Goal: Register for event/course

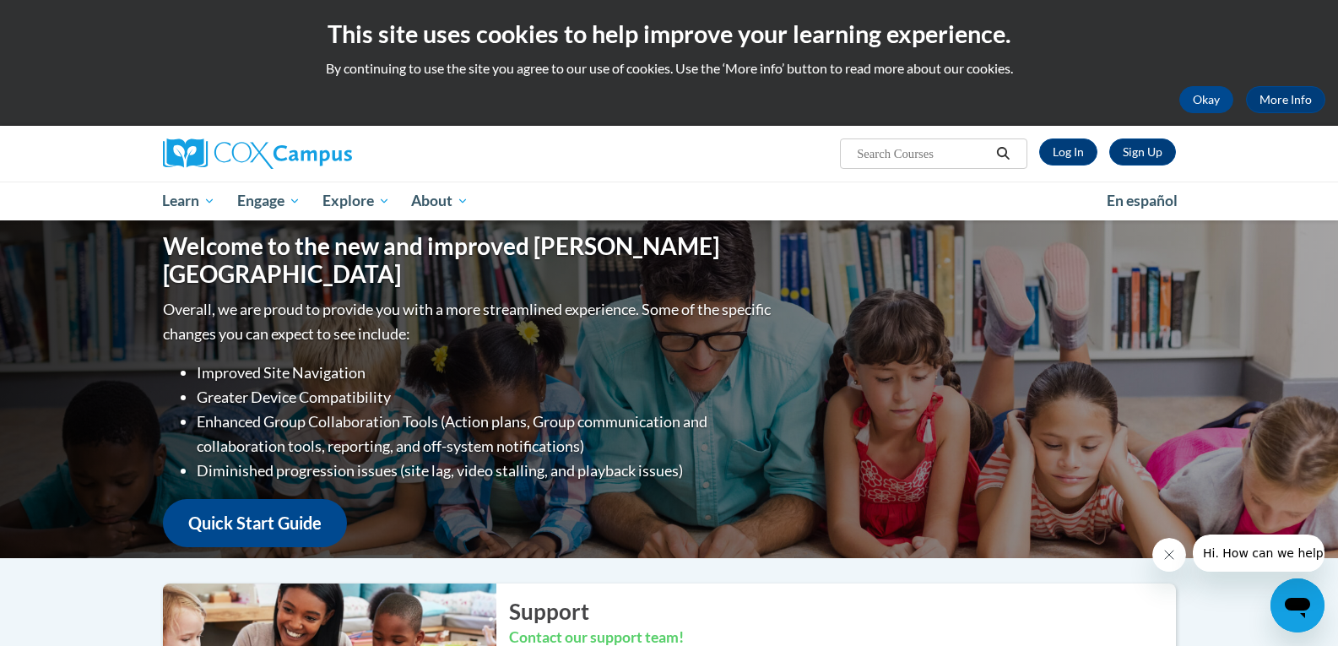
click at [887, 153] on input "Search..." at bounding box center [922, 154] width 135 height 20
type input "Act 20"
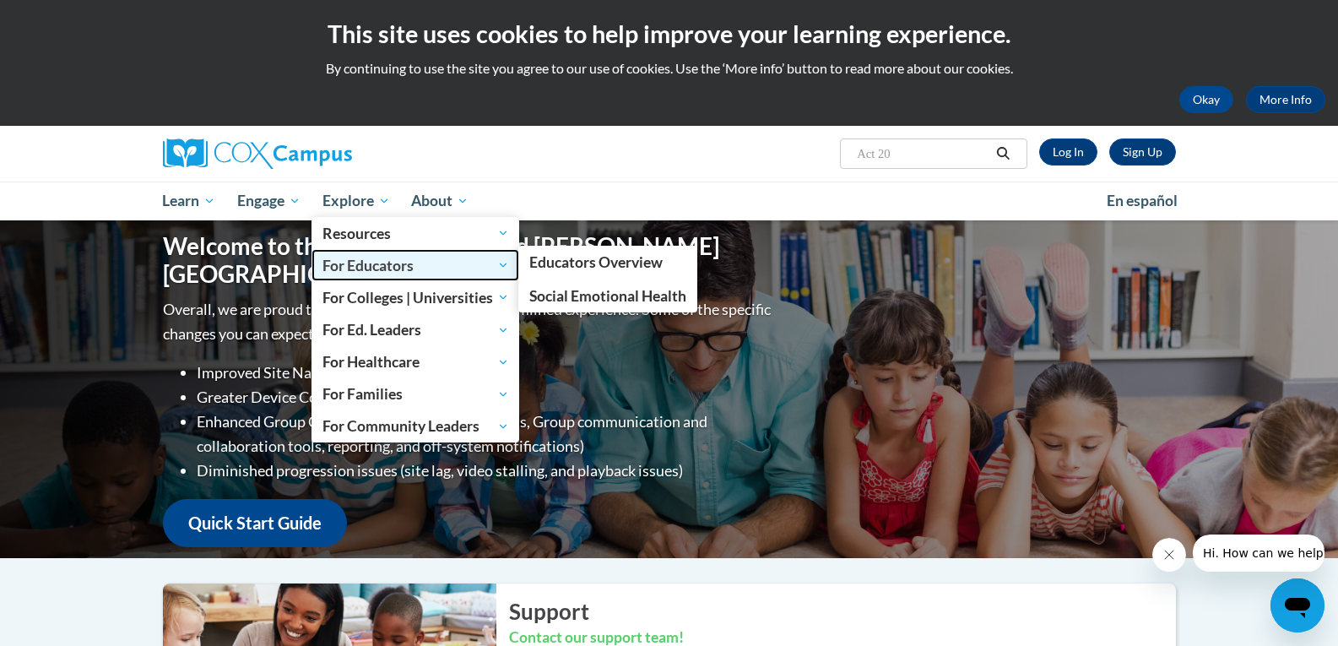
click at [392, 262] on span "For Educators" at bounding box center [416, 265] width 187 height 20
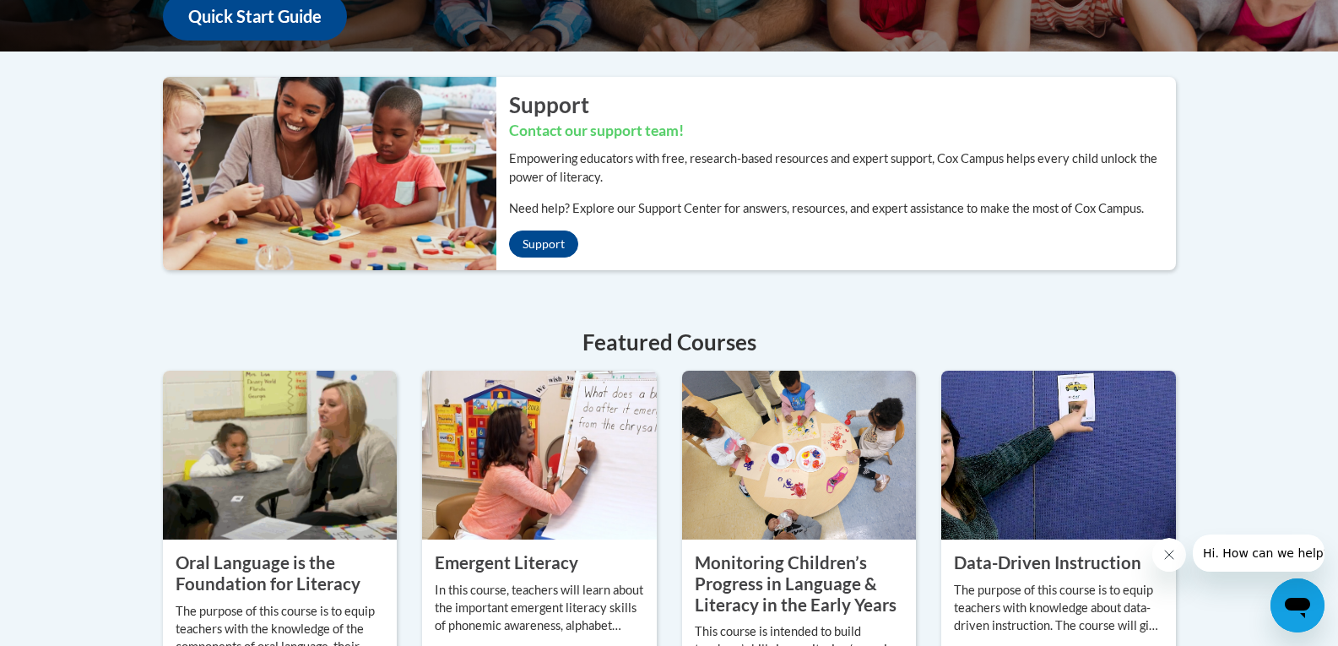
scroll to position [591, 0]
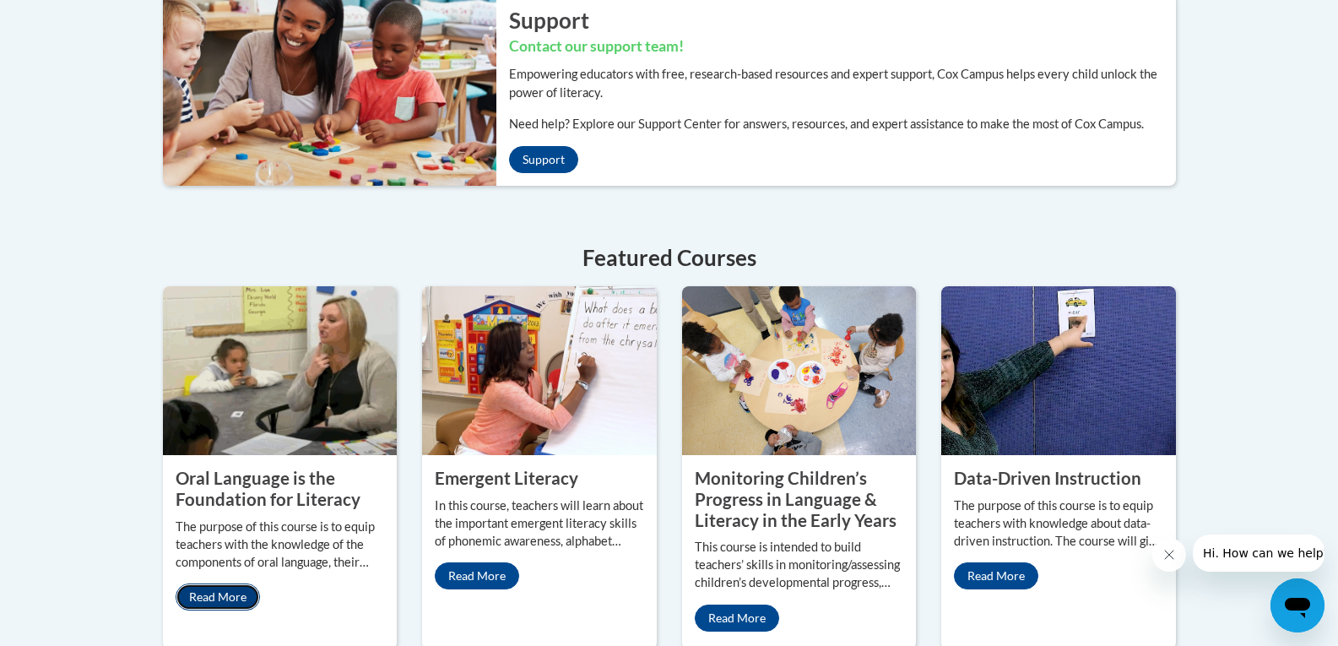
click at [214, 600] on link "Read More" at bounding box center [218, 596] width 84 height 27
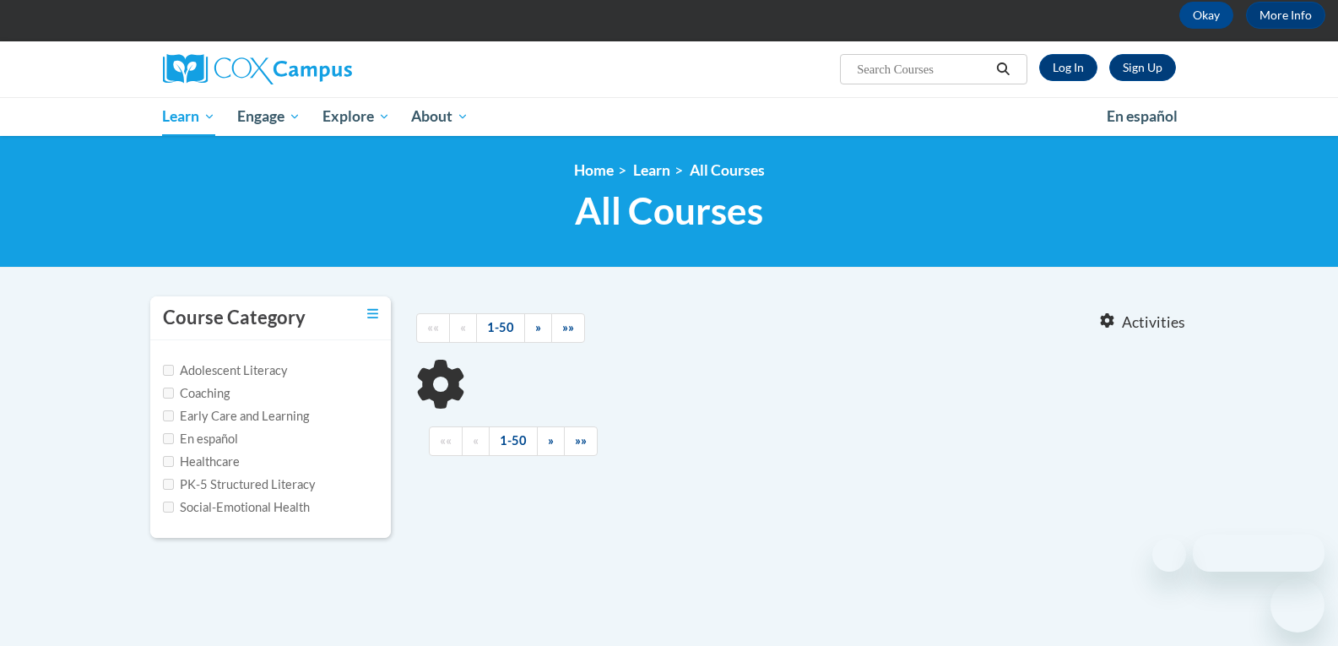
type input "Act 20"
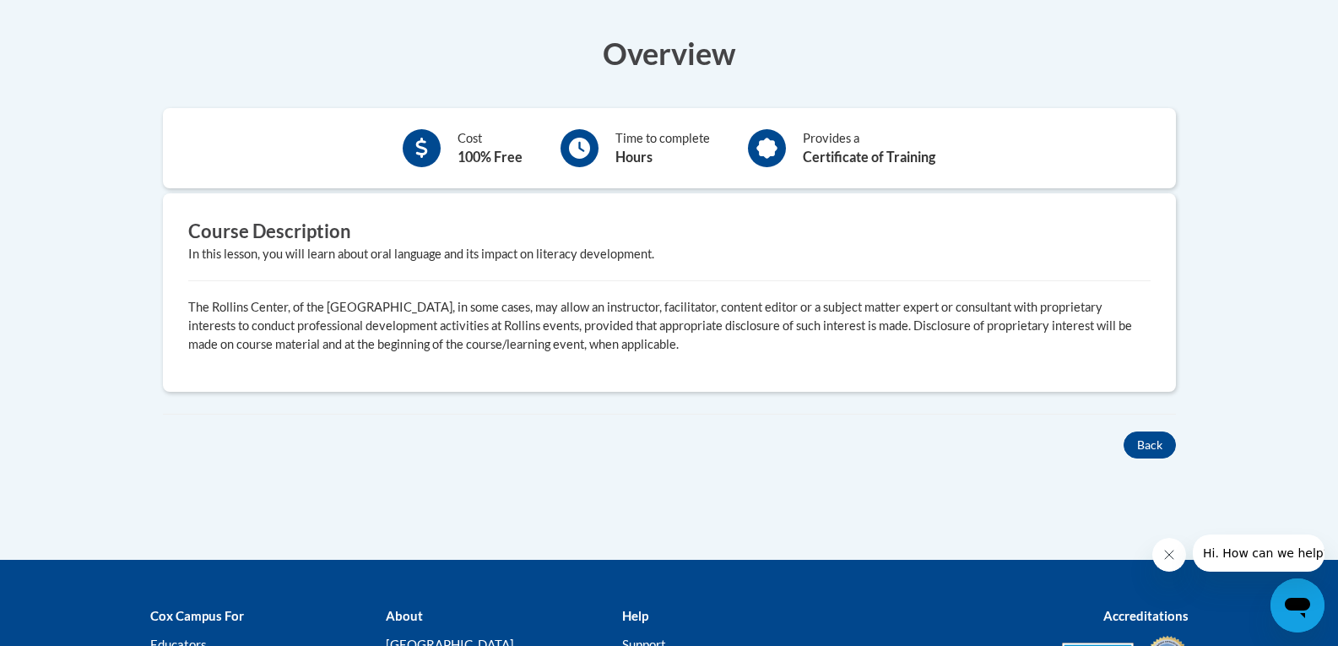
scroll to position [253, 0]
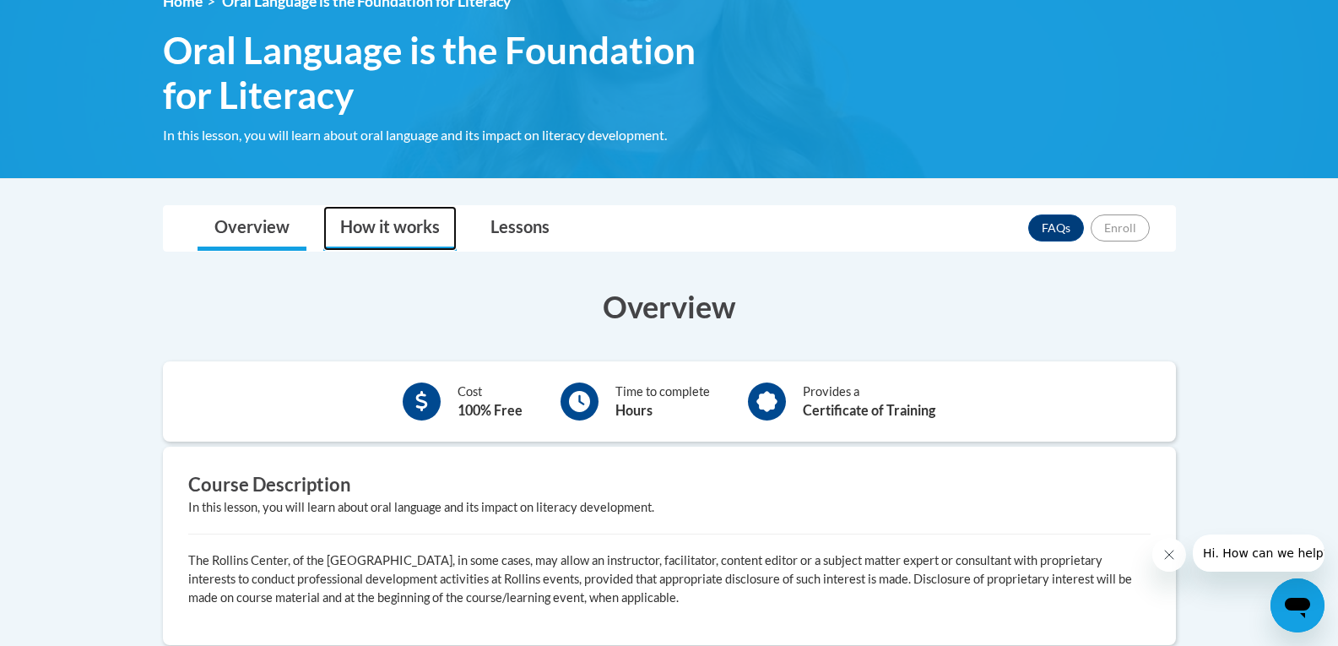
click at [383, 222] on link "How it works" at bounding box center [389, 228] width 133 height 45
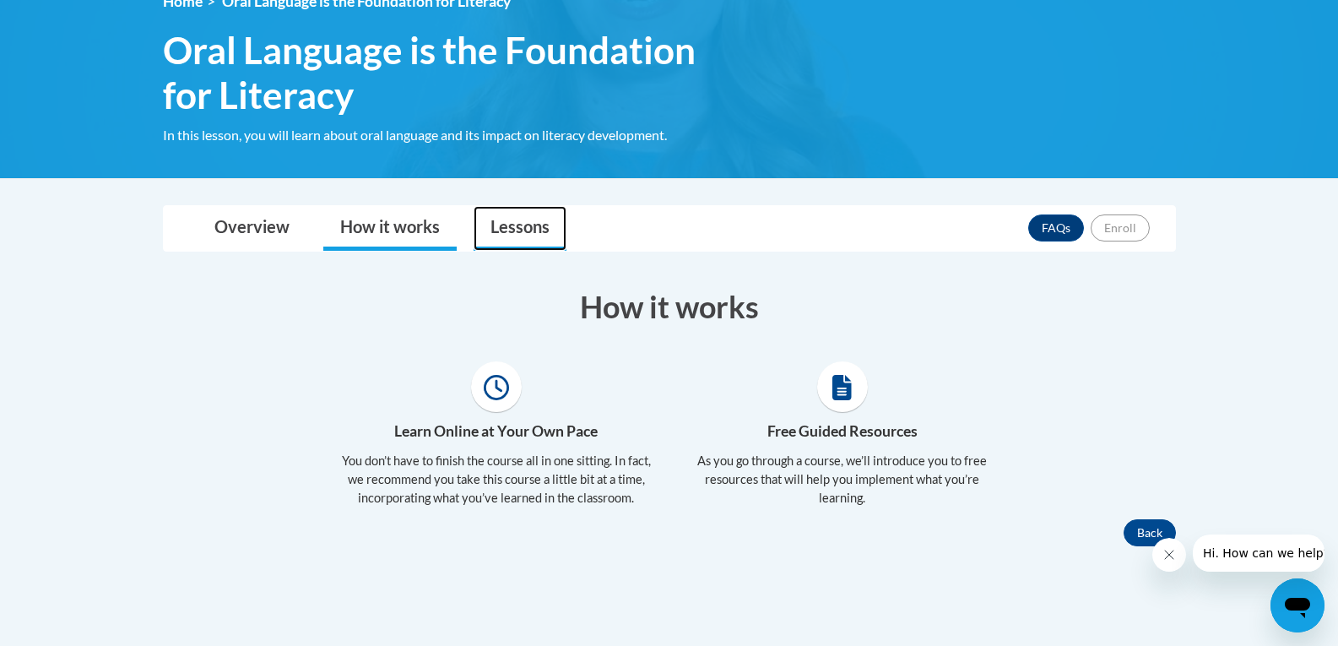
click at [502, 227] on link "Lessons" at bounding box center [520, 228] width 93 height 45
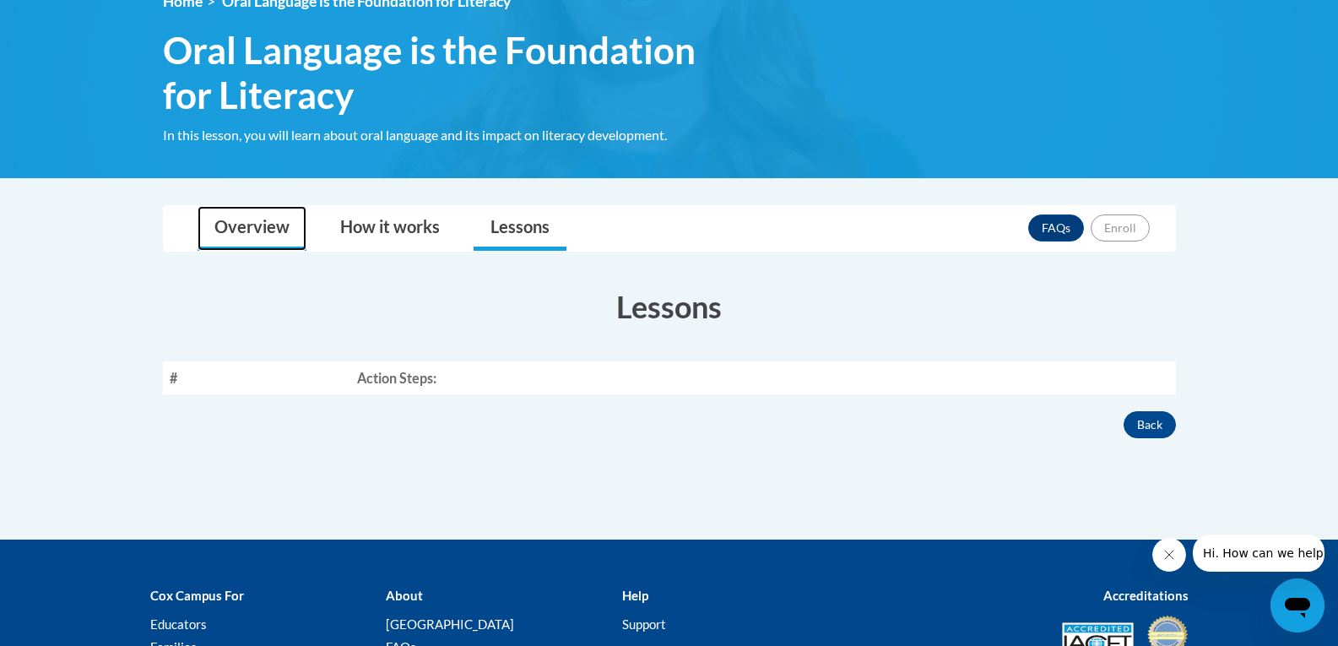
click at [248, 232] on link "Overview" at bounding box center [252, 228] width 109 height 45
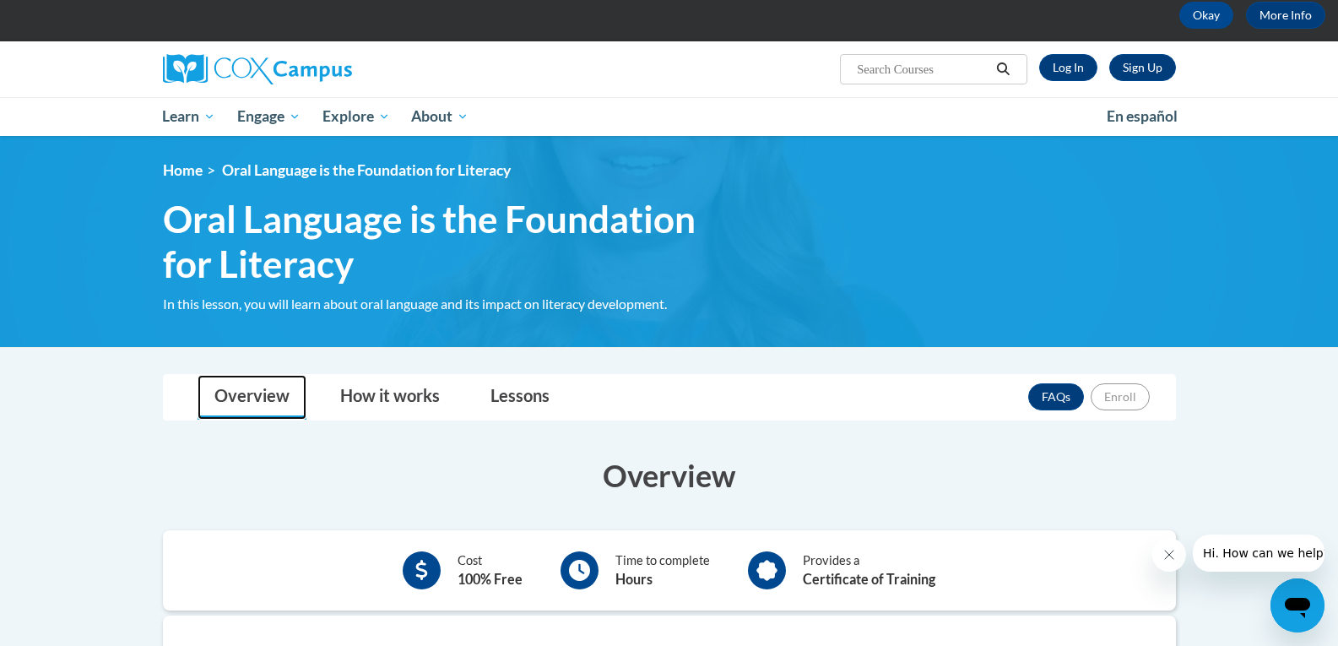
scroll to position [0, 0]
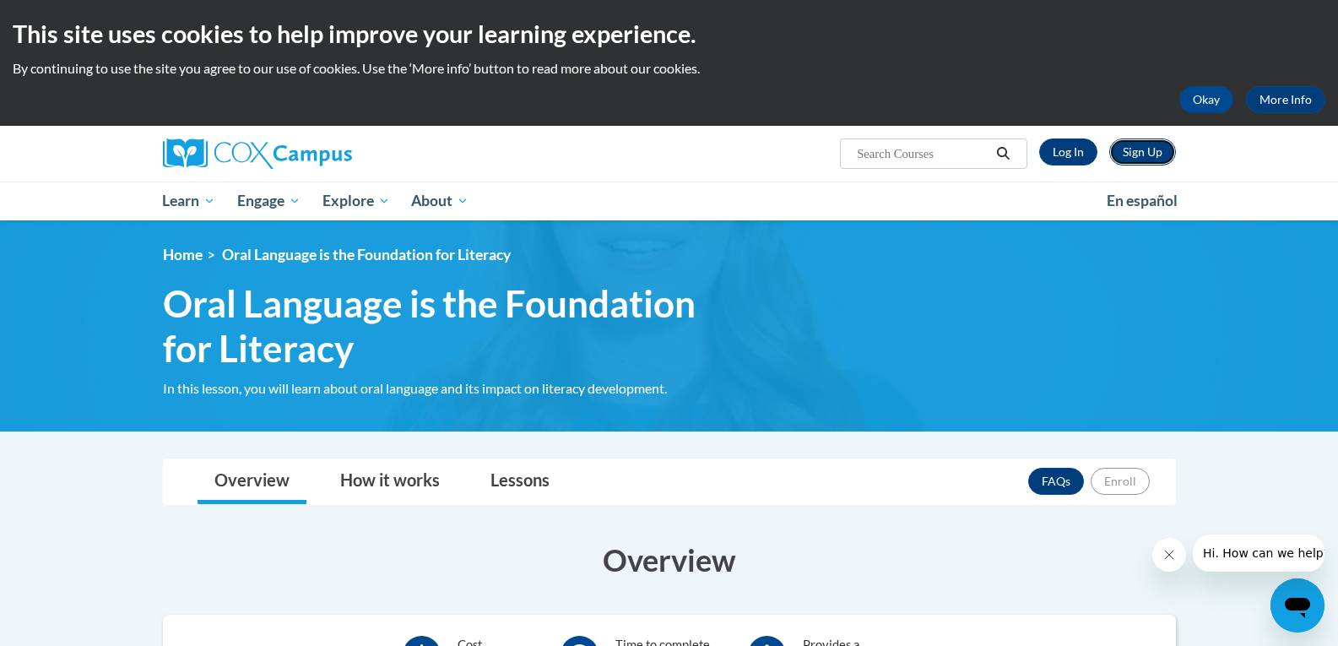
click at [1148, 152] on link "Sign Up" at bounding box center [1142, 151] width 67 height 27
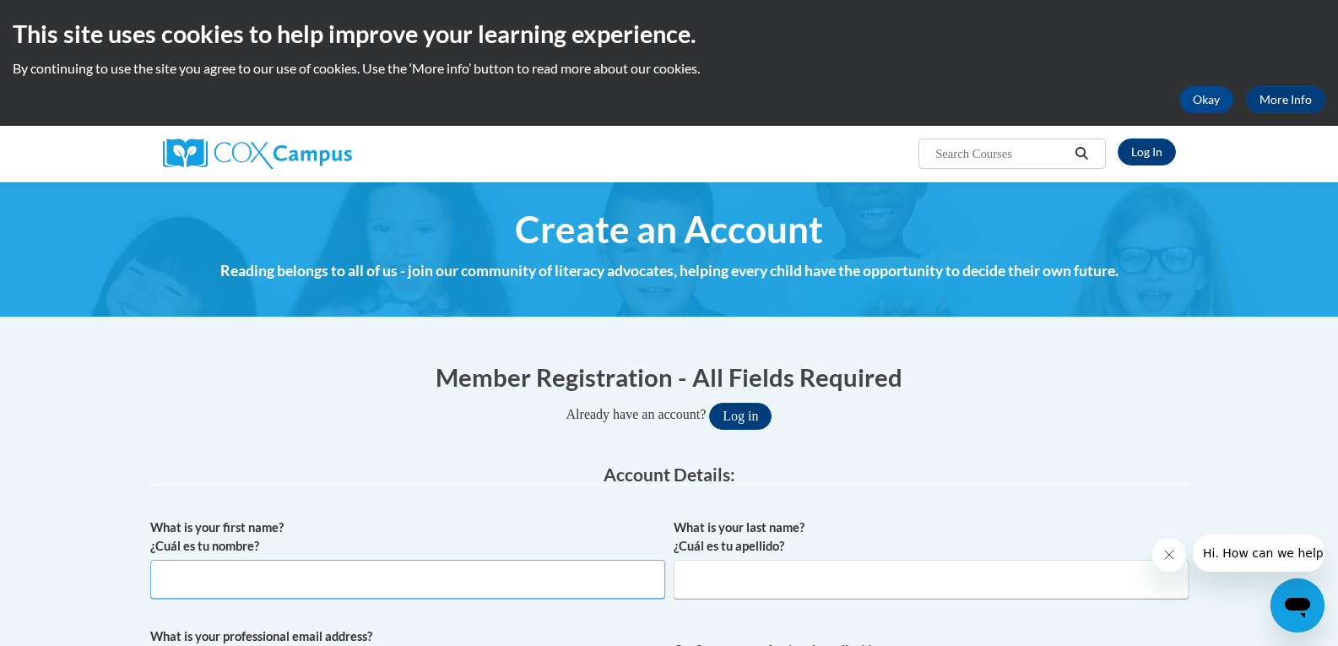
click at [221, 572] on input "What is your first name? ¿Cuál es tu nombre?" at bounding box center [407, 579] width 515 height 39
type input "Tracy"
drag, startPoint x: 838, startPoint y: 574, endPoint x: 842, endPoint y: 564, distance: 10.7
click at [842, 567] on input "What is your last name? ¿Cuál es tu apellido?" at bounding box center [931, 579] width 515 height 39
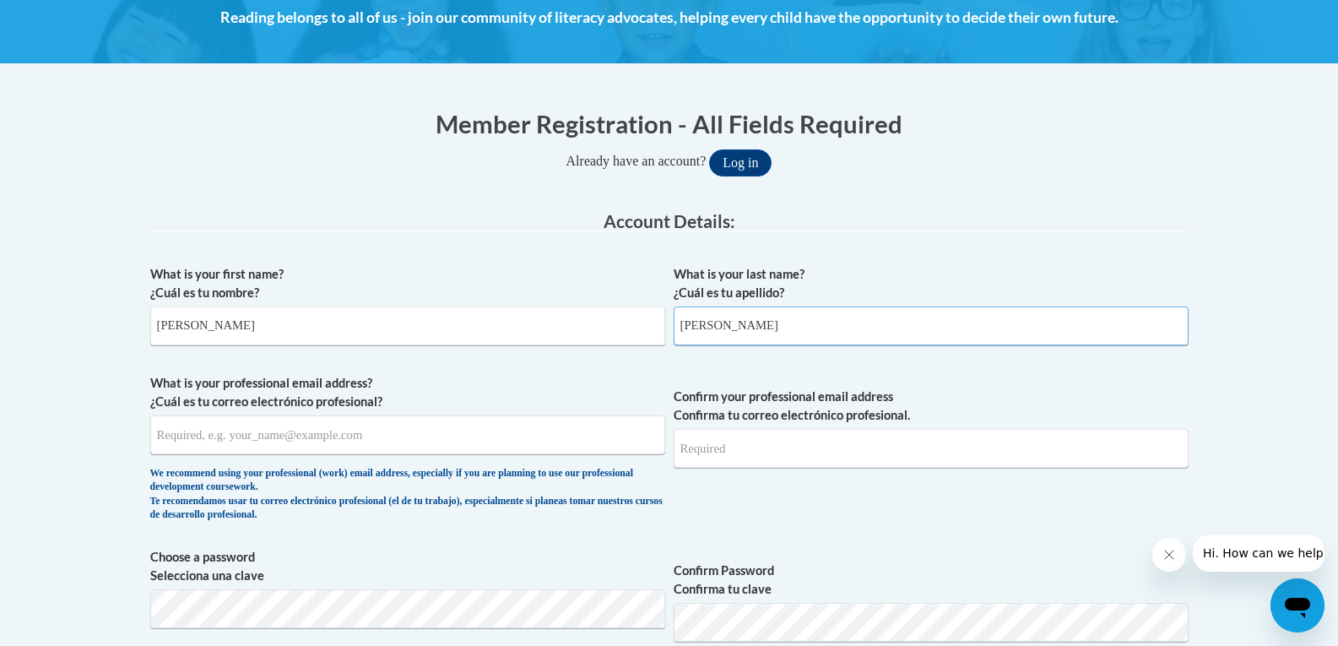
scroll to position [338, 0]
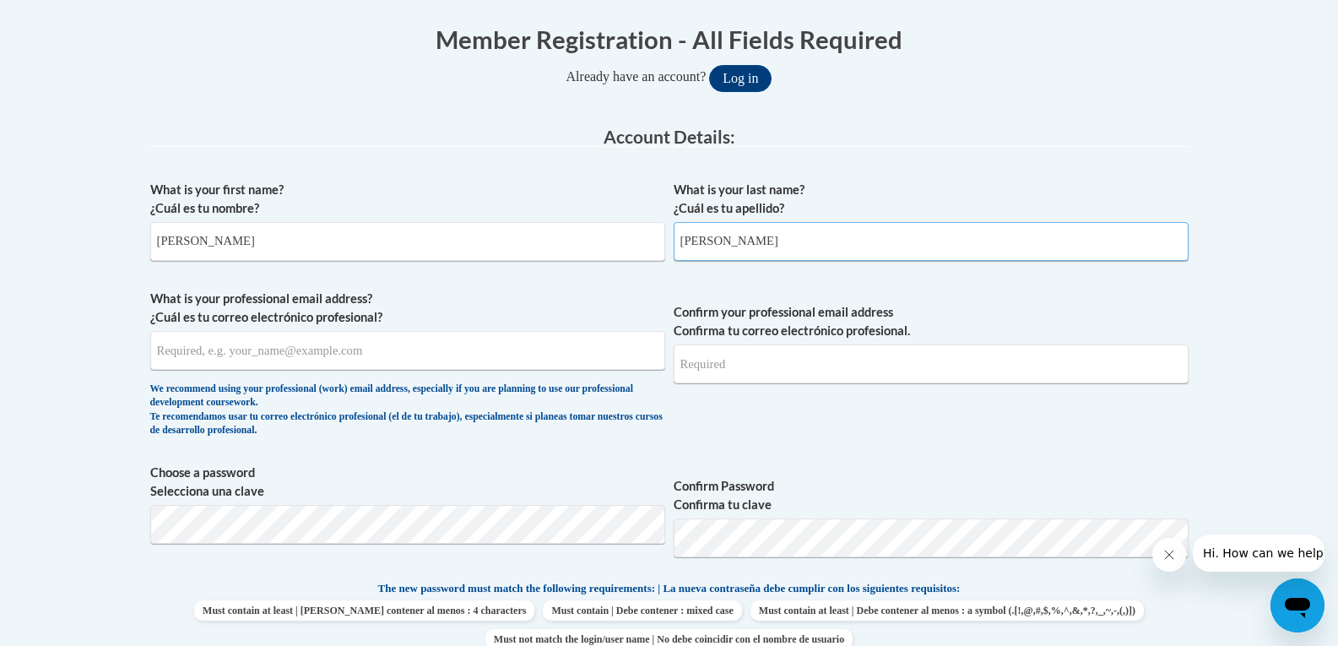
type input "Jacobson"
click at [207, 350] on input "What is your professional email address? ¿Cuál es tu correo electrónico profesi…" at bounding box center [407, 350] width 515 height 39
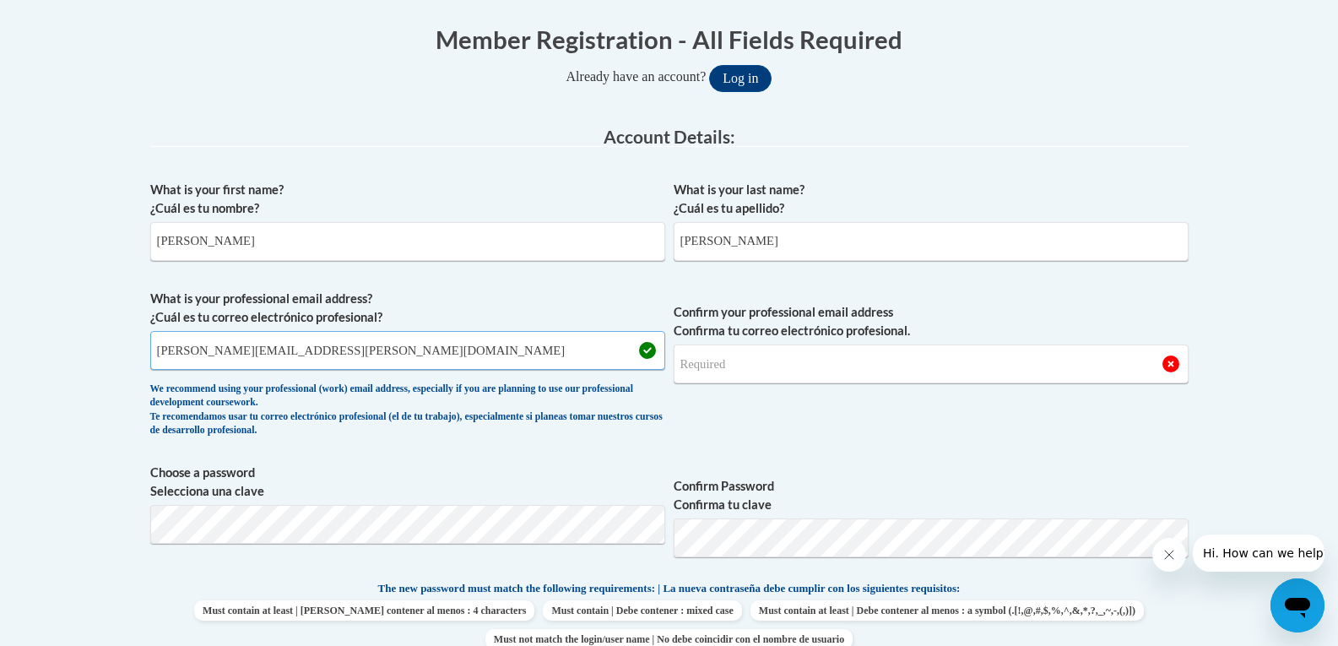
type input "tracy.jacobson@northwoodtech.edu"
click at [733, 358] on input "Confirm your professional email address Confirma tu correo electrónico profesio…" at bounding box center [931, 363] width 515 height 39
type input "tracy.jacobson@northwoodtech.edu"
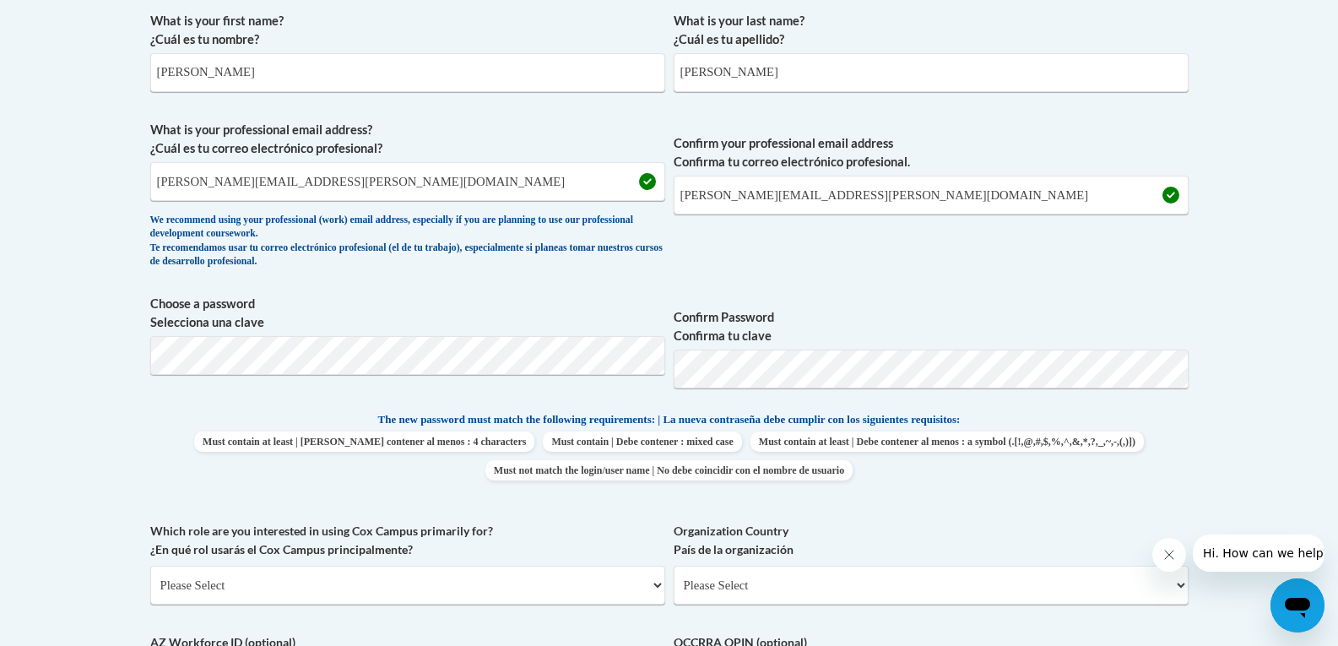
click at [1142, 429] on p "The new password must match the following requirements: | La nueva contraseña d…" at bounding box center [669, 420] width 1038 height 21
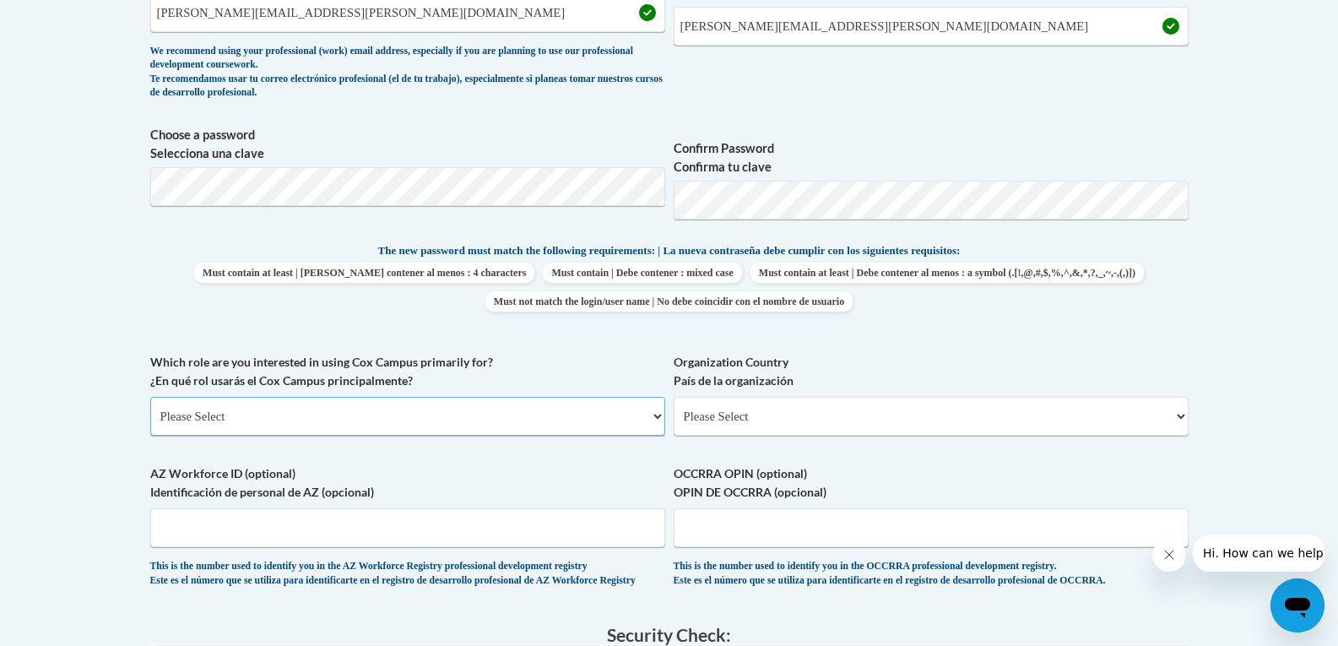
click at [658, 416] on select "Please Select College/University | Colegio/Universidad Community/Nonprofit Part…" at bounding box center [407, 416] width 515 height 39
select select "5a18ea06-2b54-4451-96f2-d152daf9eac5"
click at [150, 397] on select "Please Select College/University | Colegio/Universidad Community/Nonprofit Part…" at bounding box center [407, 416] width 515 height 39
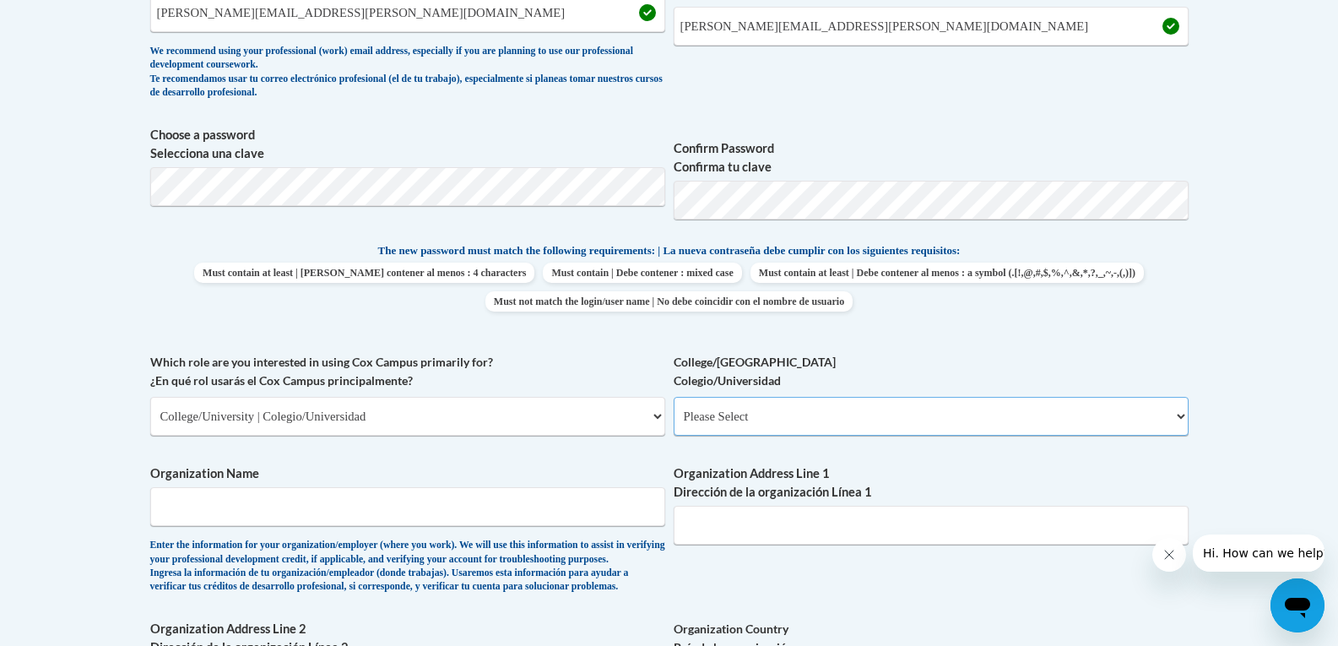
click at [1176, 415] on select "Please Select College/University Staff | Empleado universitario College/Univers…" at bounding box center [931, 416] width 515 height 39
select select "c8743970-7742-49d2-af9e-5c4138019e9a"
click at [674, 397] on select "Please Select College/University Staff | Empleado universitario College/Univers…" at bounding box center [931, 416] width 515 height 39
click at [379, 501] on input "Organization Name" at bounding box center [407, 506] width 515 height 39
type input "Northwood Technical College"
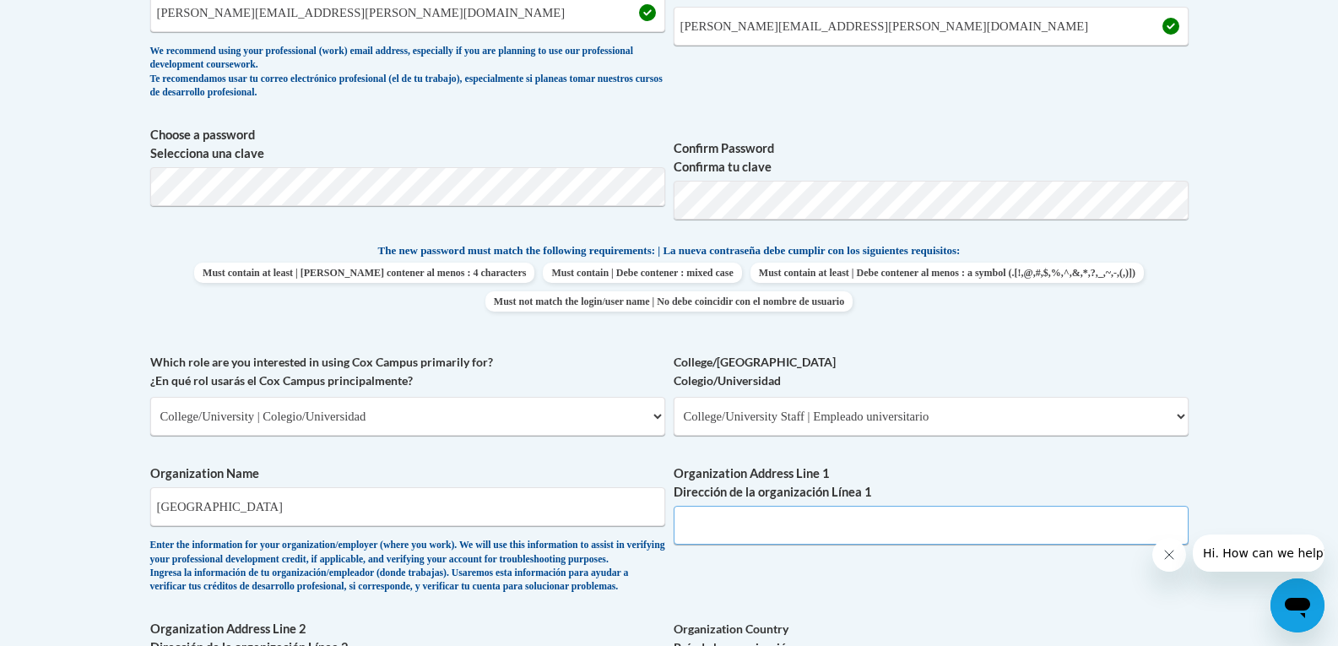
click at [724, 528] on input "Organization Address Line 1 Dirección de la organización Línea 1" at bounding box center [931, 525] width 515 height 39
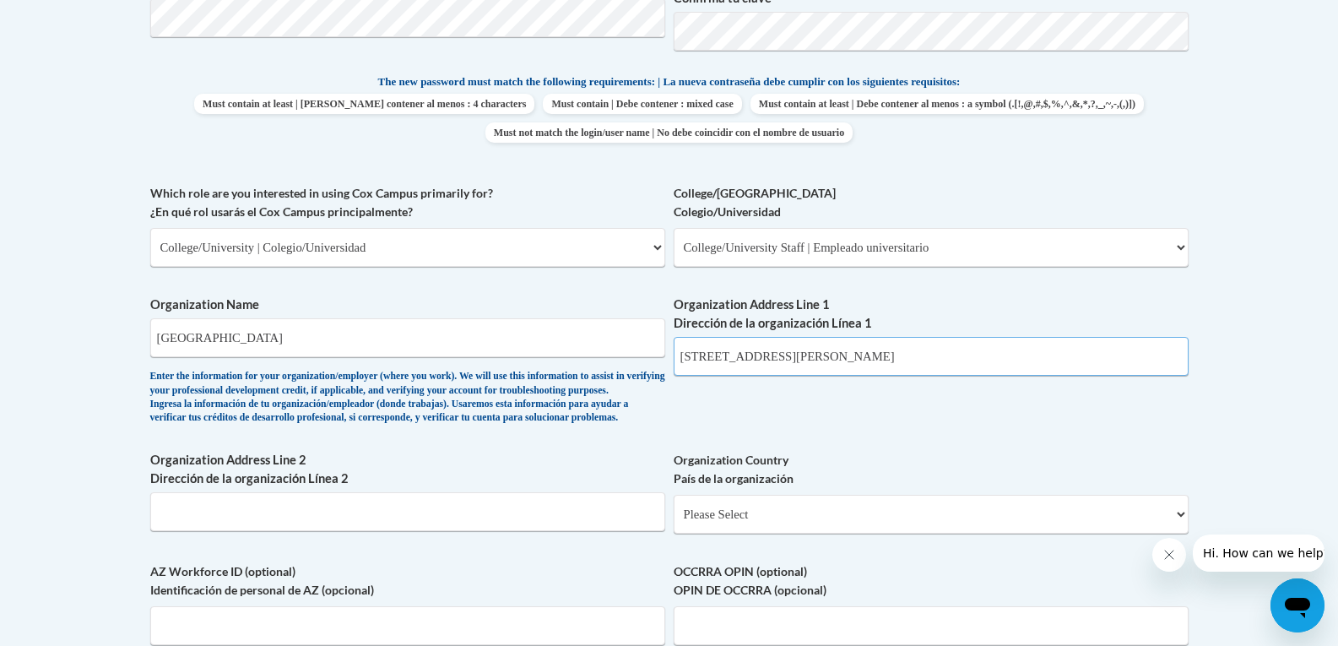
scroll to position [929, 0]
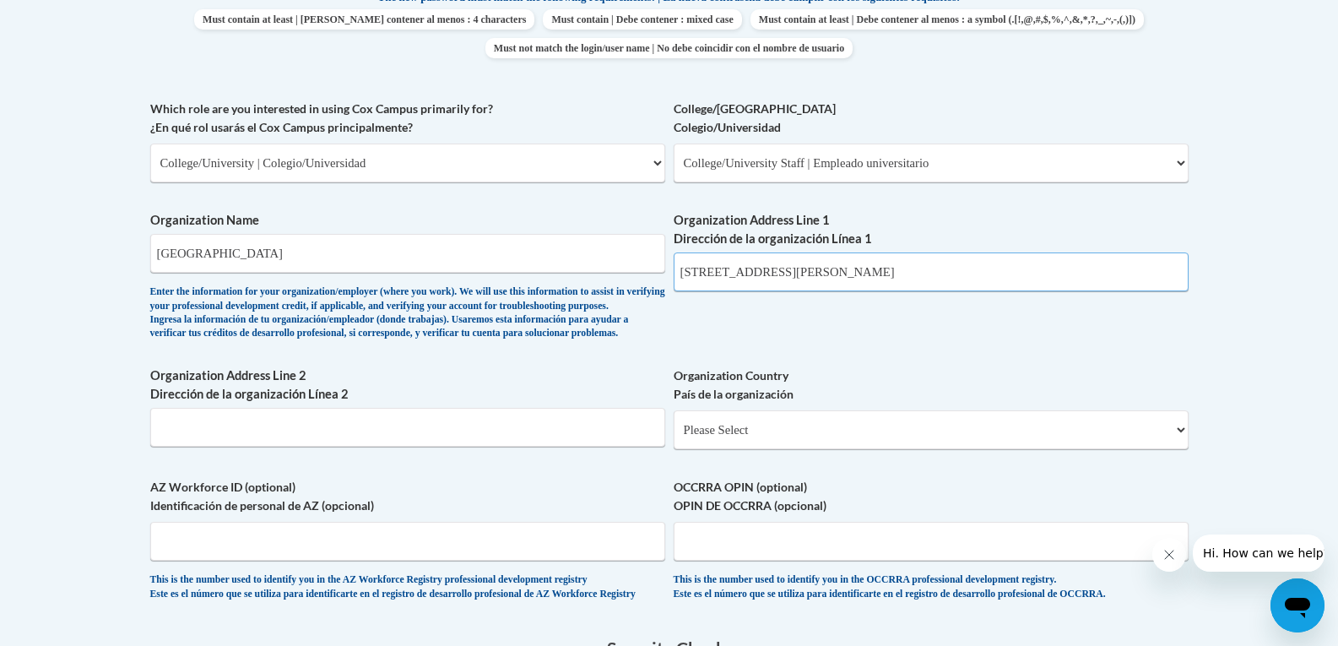
type input "1019 South Knowles Ave"
click at [1181, 449] on select "Please Select United States | Estados Unidos Outside of the United States | Fue…" at bounding box center [931, 429] width 515 height 39
select select "ad49bcad-a171-4b2e-b99c-48b446064914"
click at [674, 437] on select "Please Select United States | Estados Unidos Outside of the United States | Fue…" at bounding box center [931, 429] width 515 height 39
select select
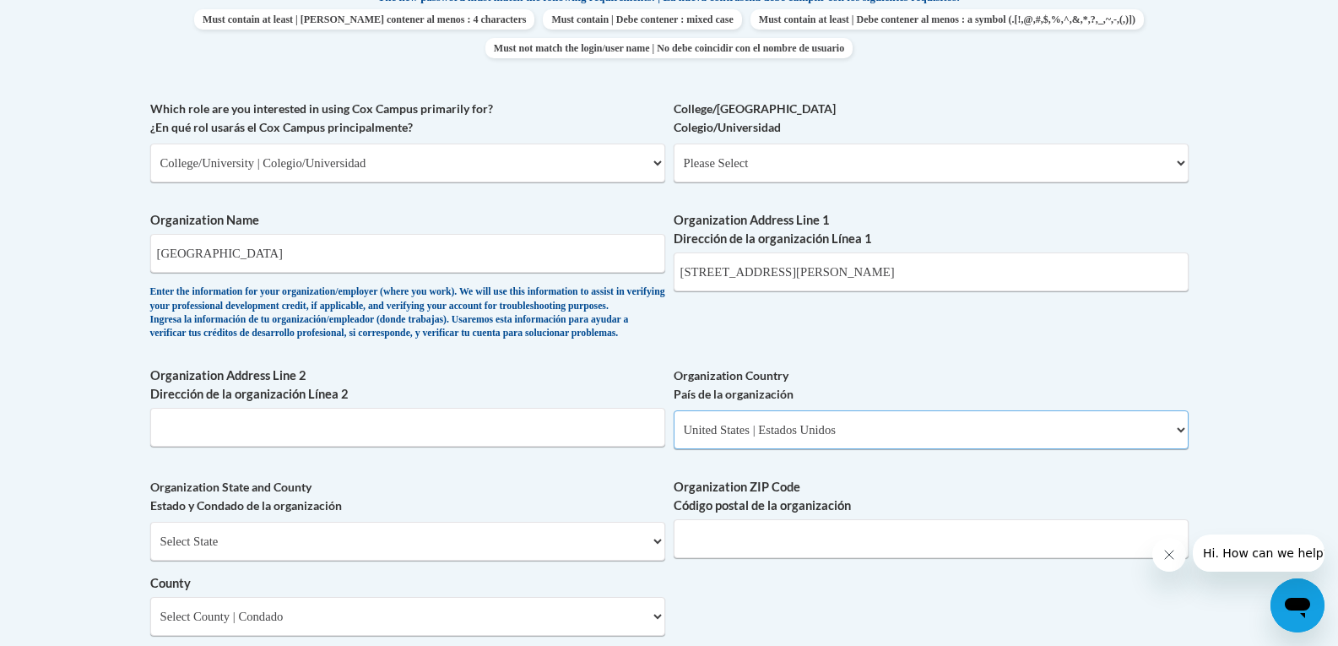
scroll to position [1013, 0]
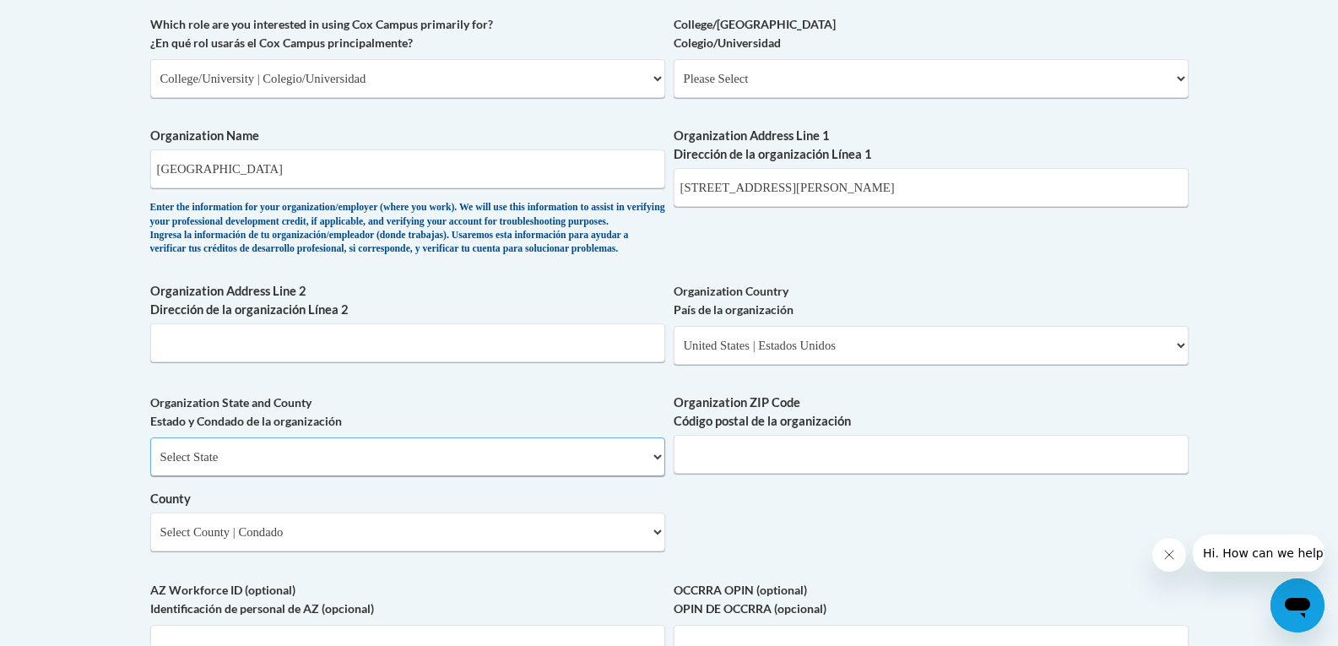
click at [659, 476] on select "Select State Alabama Alaska Arizona Arkansas California Colorado Connecticut De…" at bounding box center [407, 456] width 515 height 39
select select "Wisconsin"
click at [150, 465] on select "Select State Alabama Alaska Arizona Arkansas California Colorado Connecticut De…" at bounding box center [407, 456] width 515 height 39
click at [858, 474] on input "Organization ZIP Code Código postal de la organización" at bounding box center [931, 454] width 515 height 39
type input "54017"
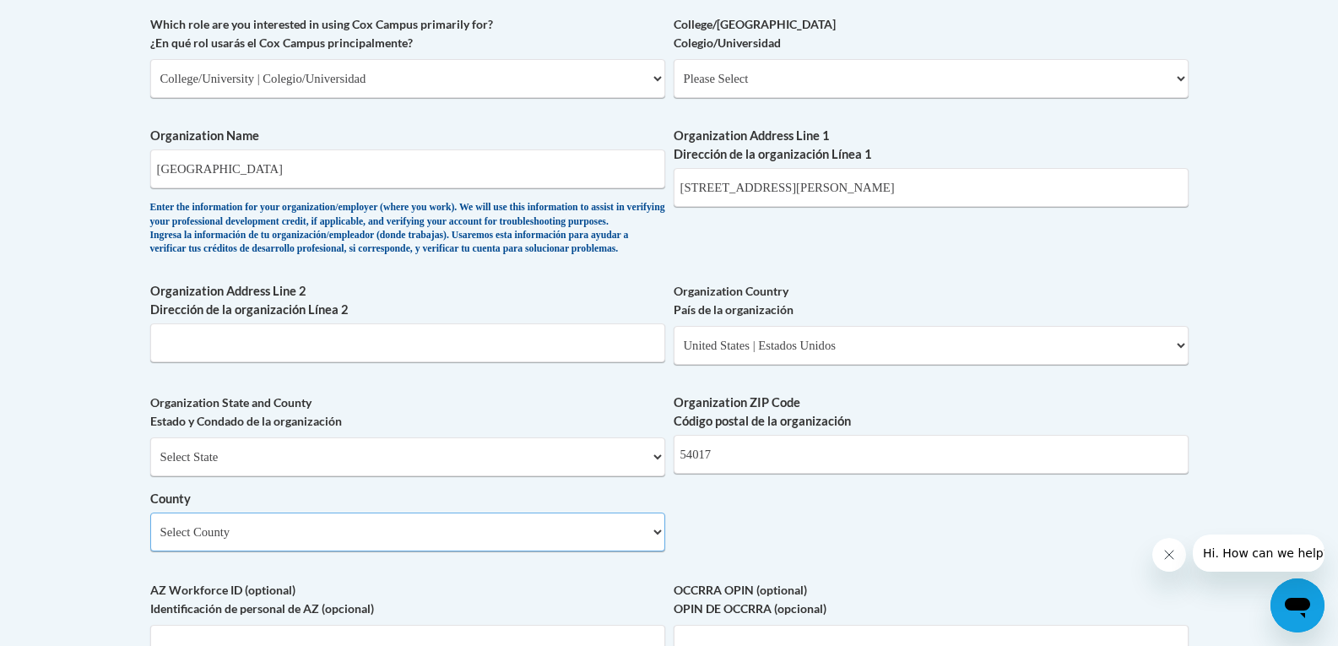
click at [659, 551] on select "Select County Adams Ashland Barron Bayfield Brown Buffalo Burnett Calumet Chipp…" at bounding box center [407, 531] width 515 height 39
select select "St. Croix"
click at [150, 540] on select "Select County Adams Ashland Barron Bayfield Brown Buffalo Burnett Calumet Chipp…" at bounding box center [407, 531] width 515 height 39
click at [199, 362] on input "Organization Address Line 2 Dirección de la organización Línea 2" at bounding box center [407, 342] width 515 height 39
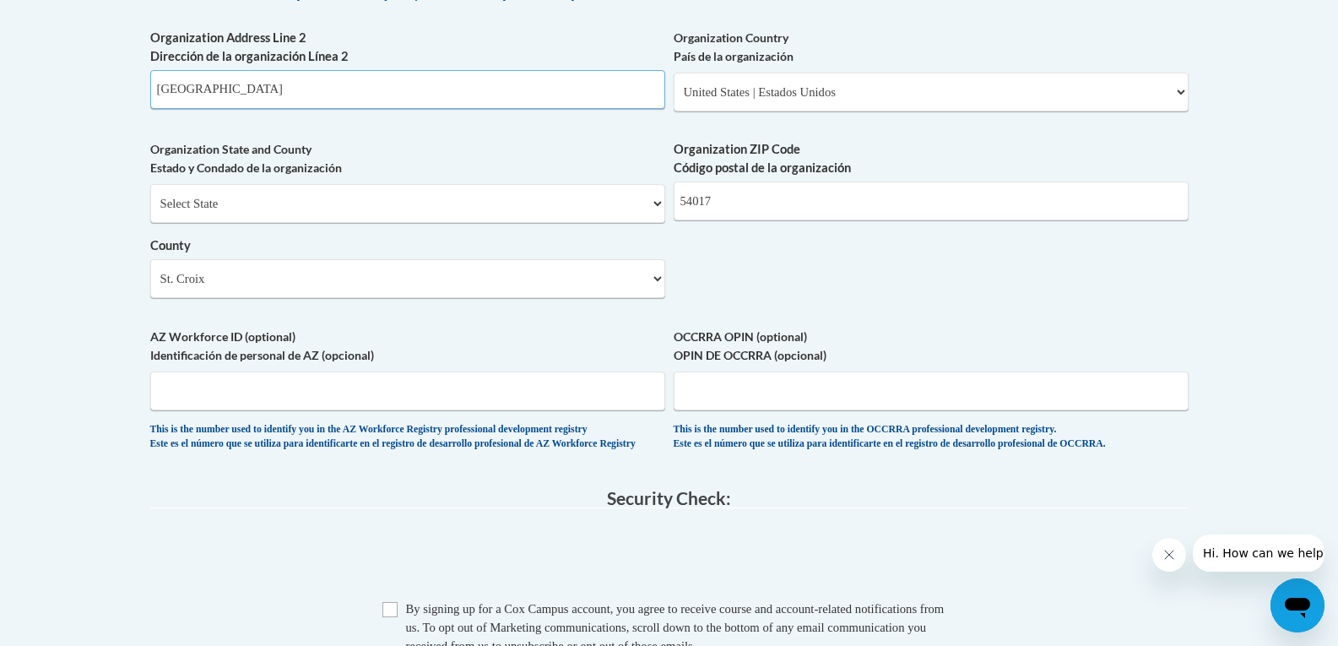
scroll to position [1351, 0]
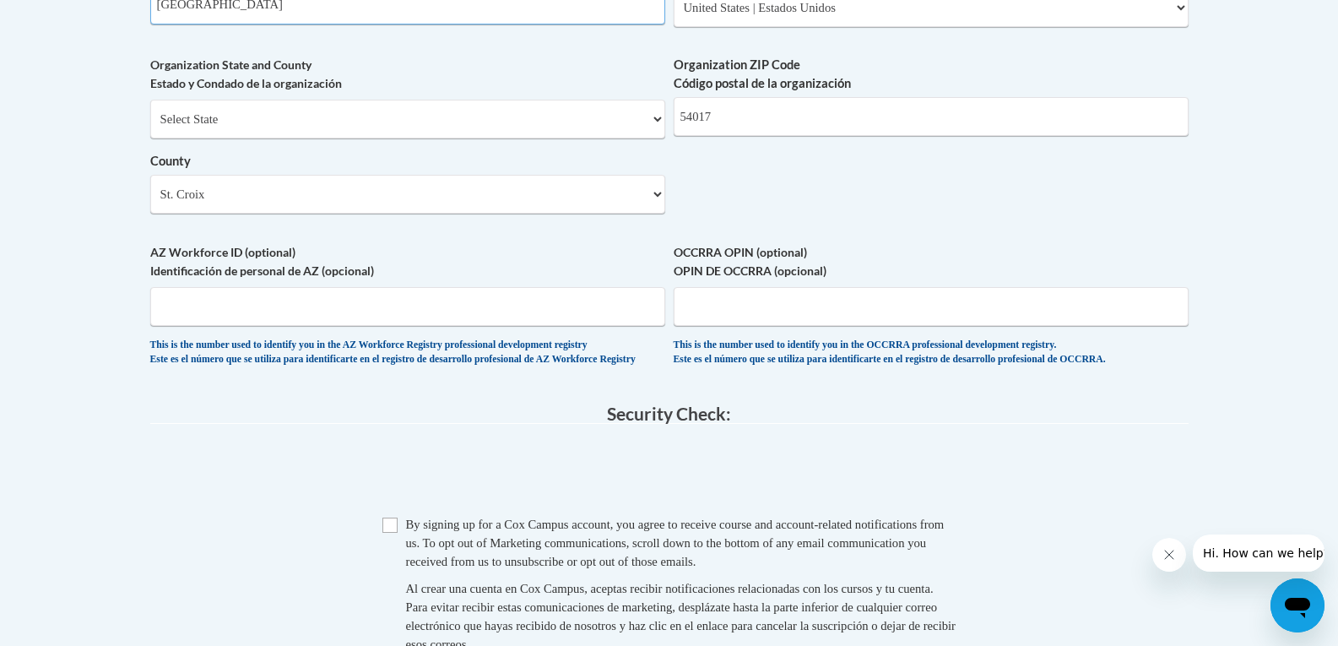
type input "New Richmond"
click at [389, 533] on input "Checkbox" at bounding box center [389, 525] width 15 height 15
checkbox input "true"
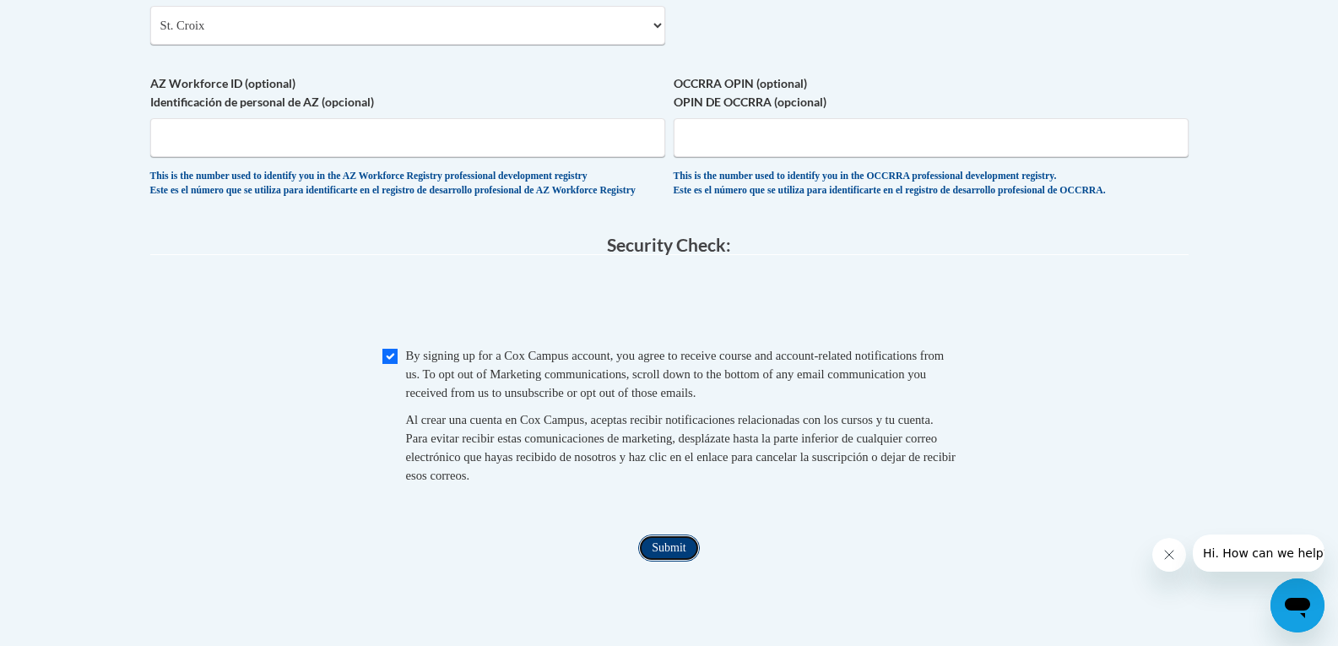
click at [664, 561] on input "Submit" at bounding box center [668, 547] width 61 height 27
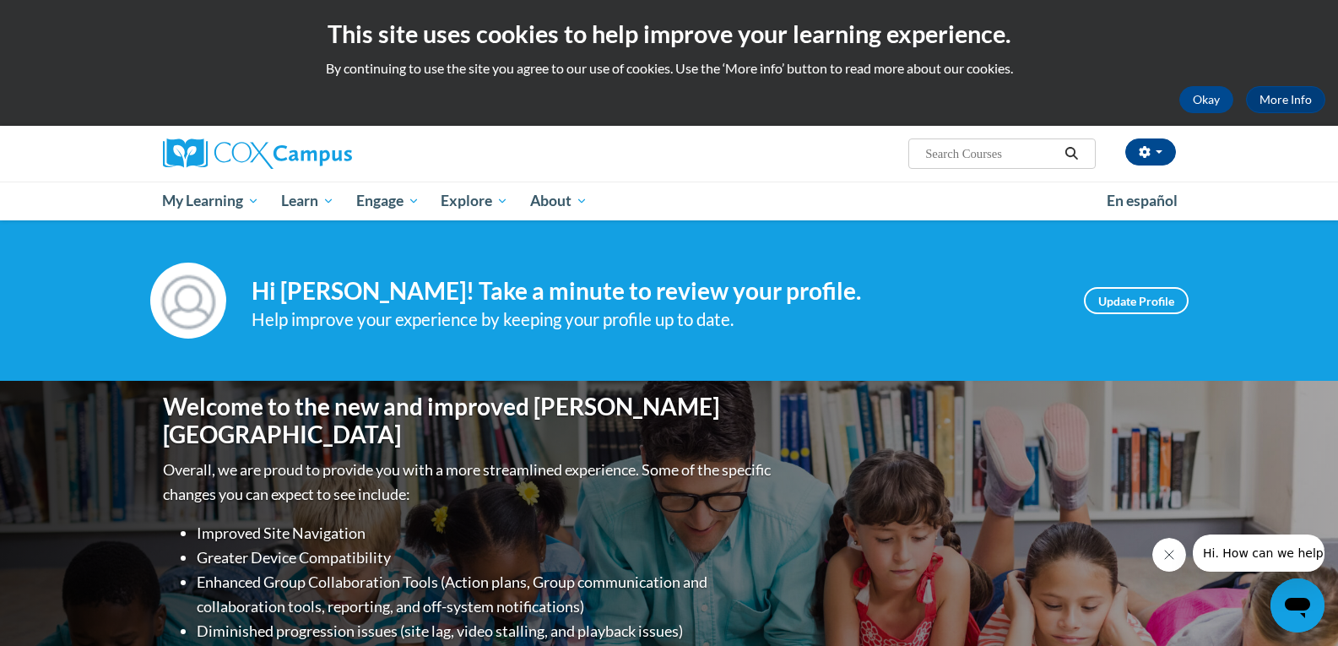
click at [964, 151] on input "Search..." at bounding box center [991, 154] width 135 height 20
type input "trauma informed care"
click at [1077, 153] on icon "Search" at bounding box center [1071, 153] width 15 height 13
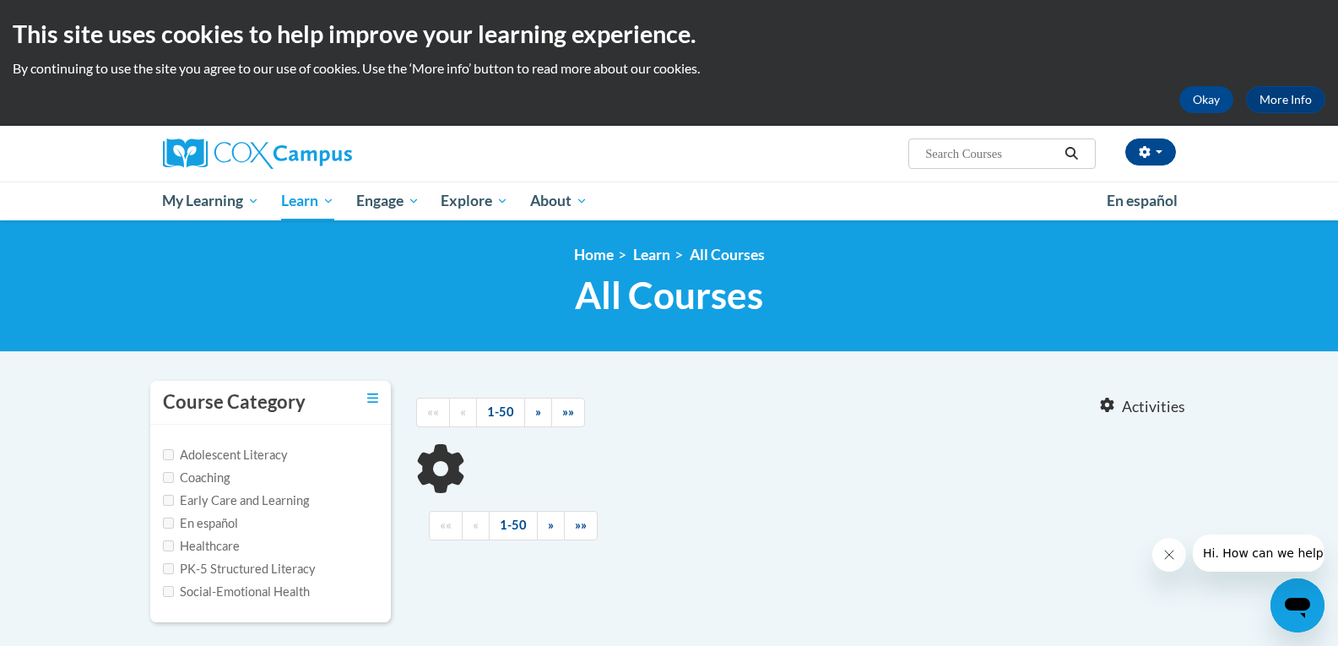
type input "trauma informed care"
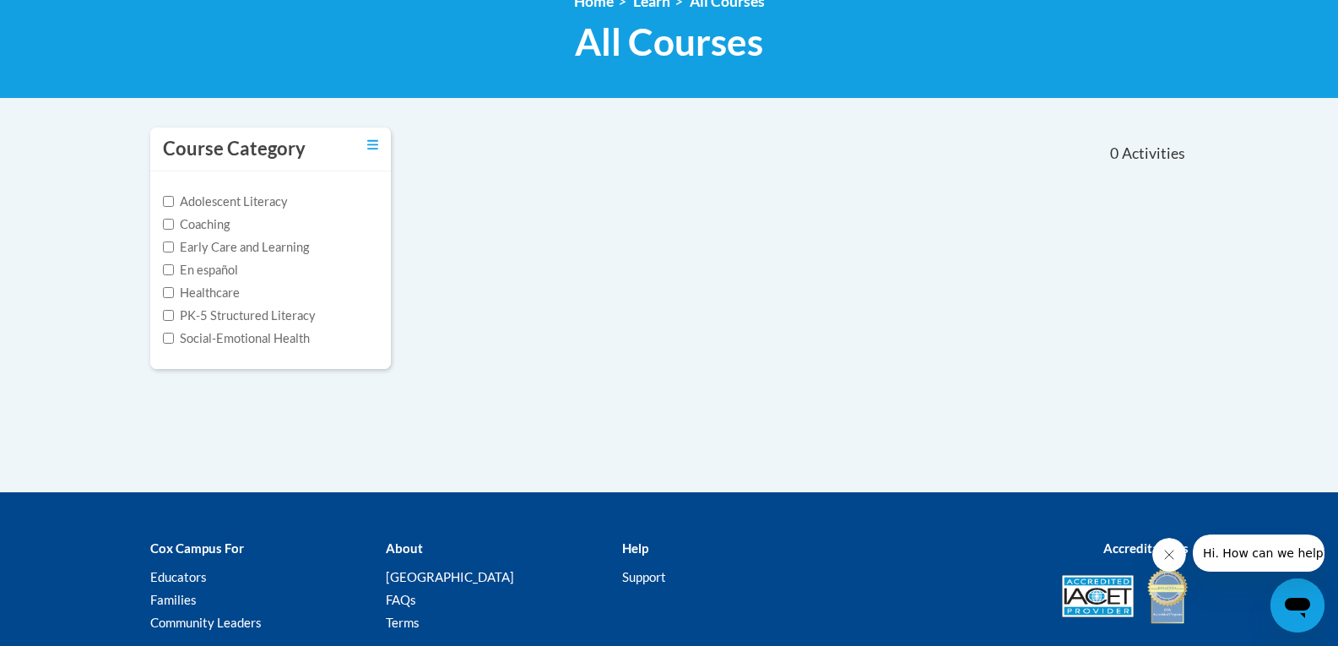
scroll to position [84, 0]
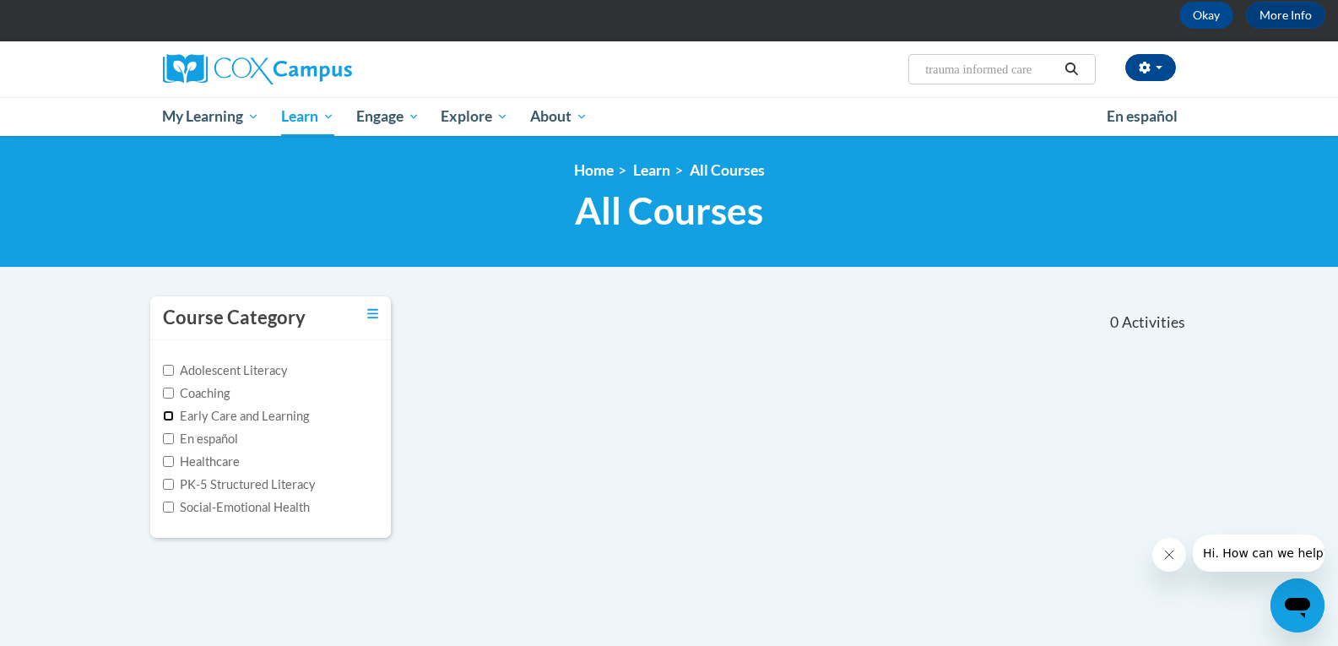
click at [166, 416] on input "Early Care and Learning" at bounding box center [168, 415] width 11 height 11
checkbox input "true"
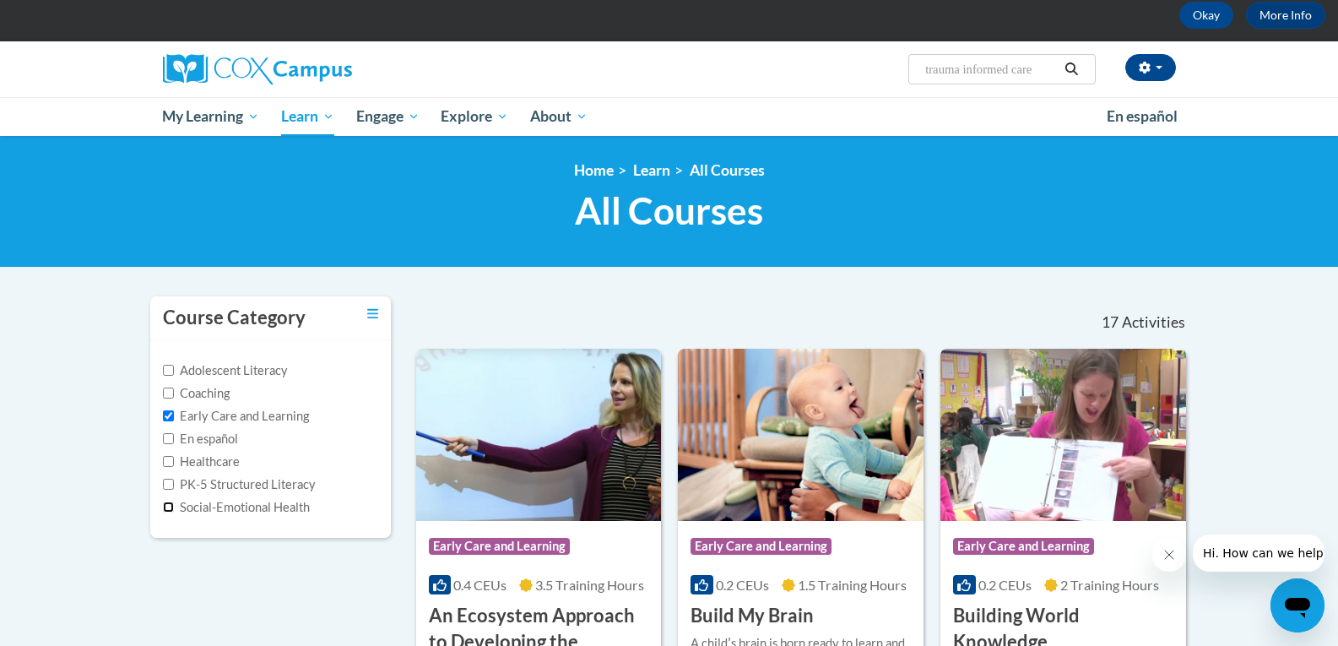
click at [166, 507] on input "Social-Emotional Health" at bounding box center [168, 507] width 11 height 11
checkbox input "true"
click at [1076, 64] on icon "Search" at bounding box center [1071, 68] width 15 height 13
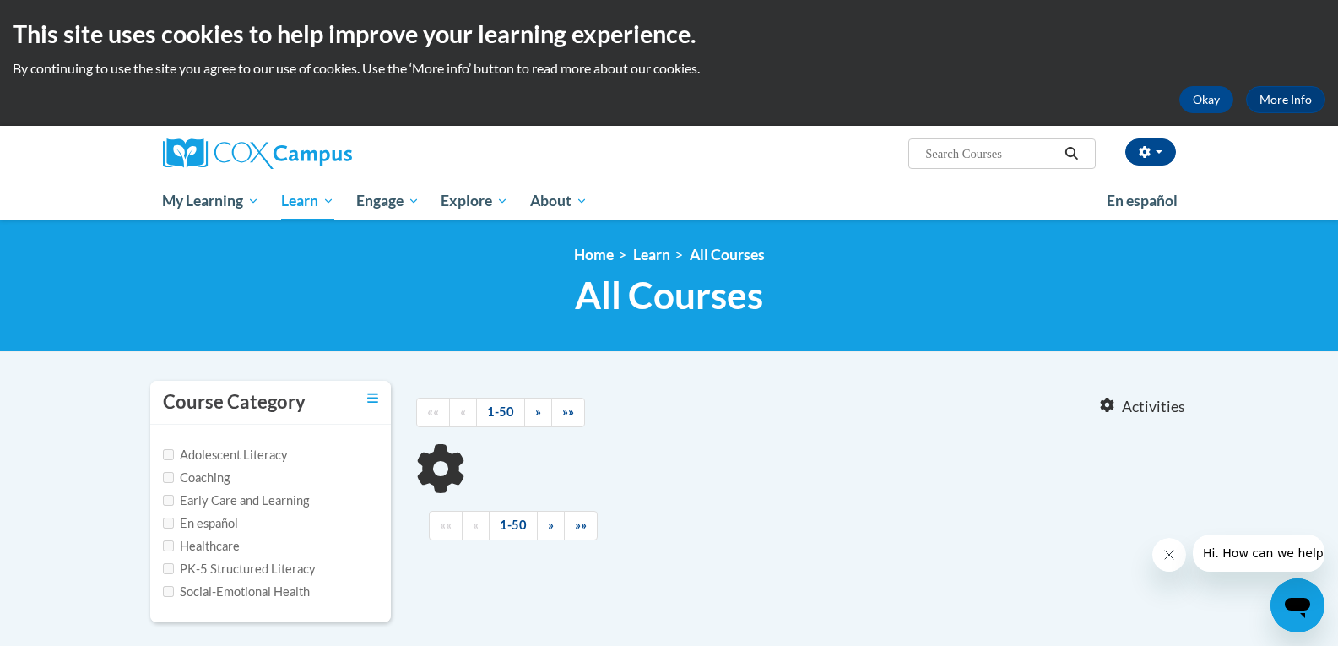
scroll to position [169, 0]
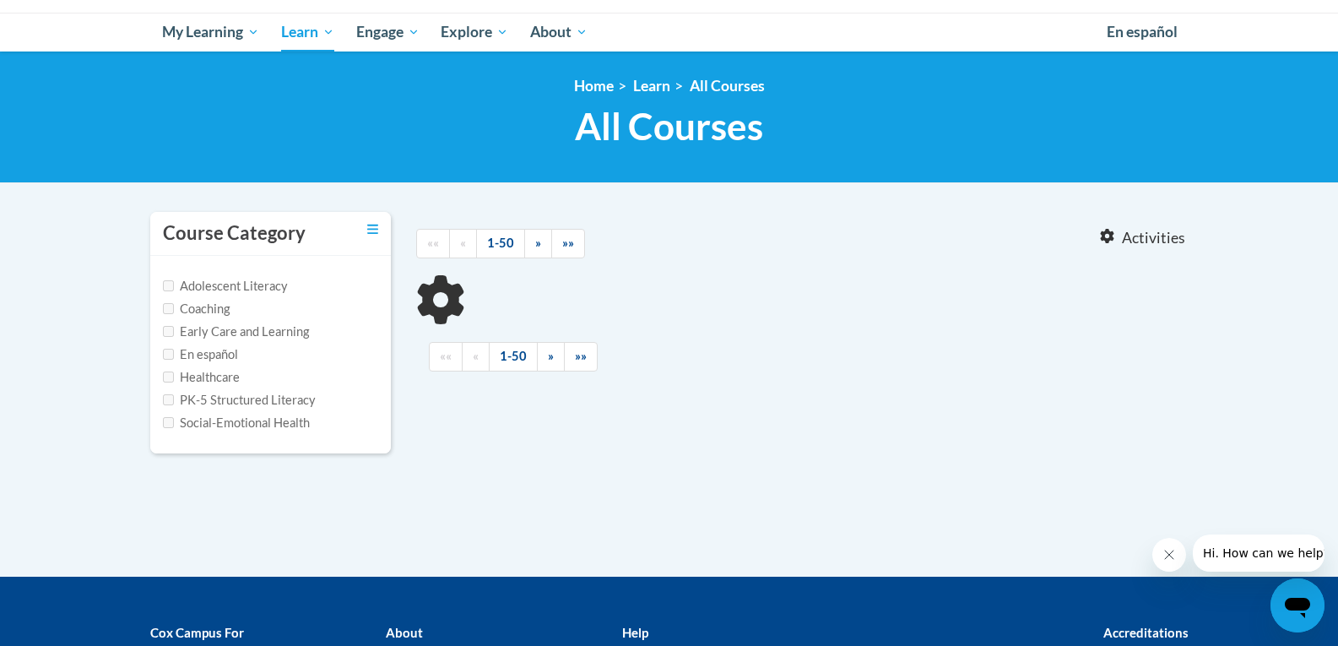
type input "trauma informed care"
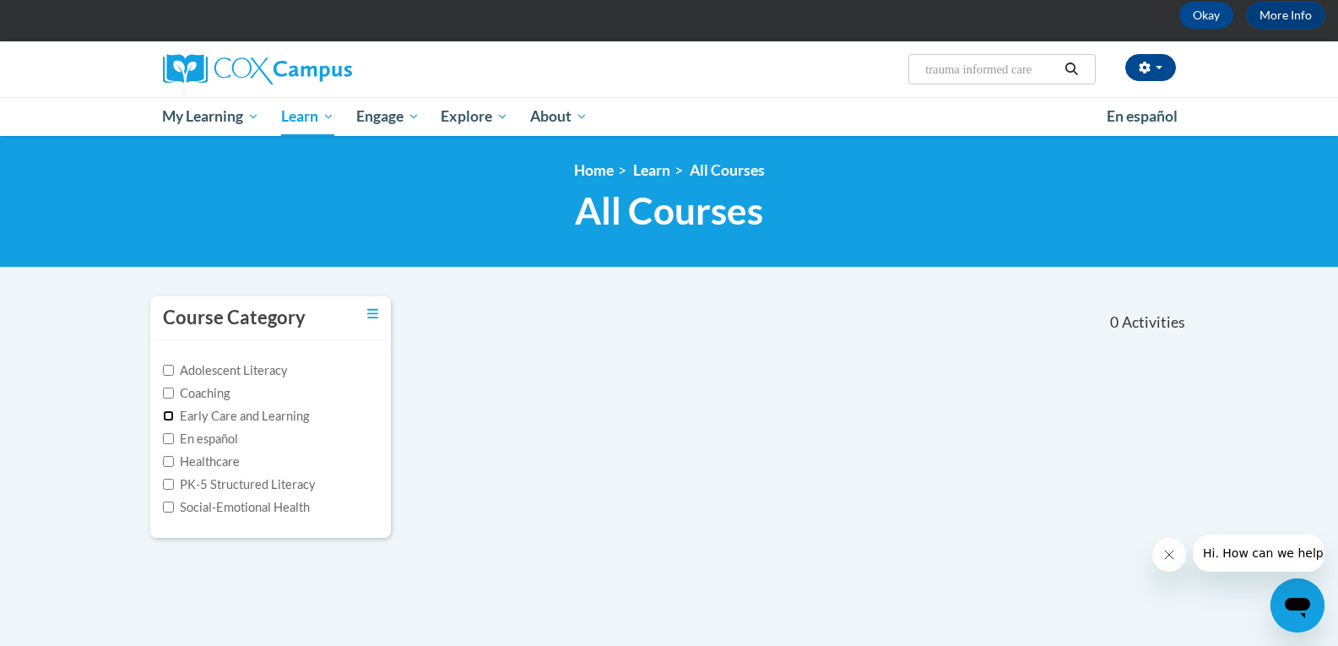
click at [168, 417] on input "Early Care and Learning" at bounding box center [168, 415] width 11 height 11
checkbox input "true"
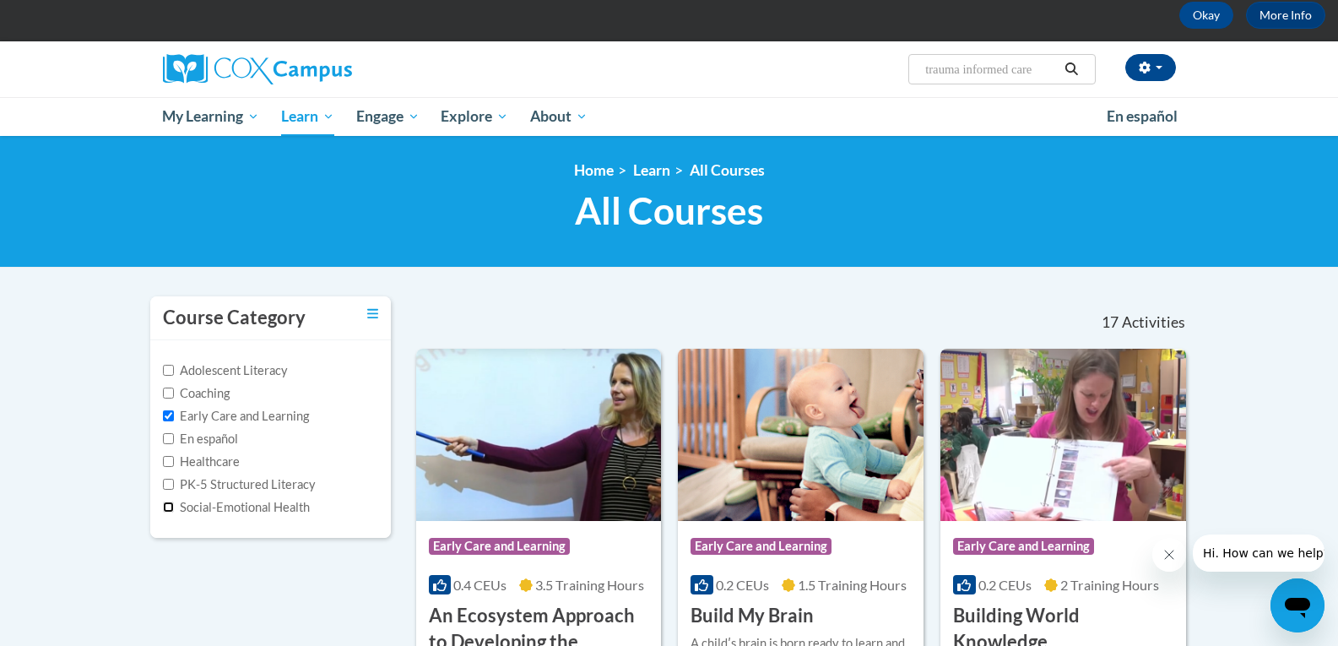
click at [169, 502] on input "Social-Emotional Health" at bounding box center [168, 507] width 11 height 11
checkbox input "true"
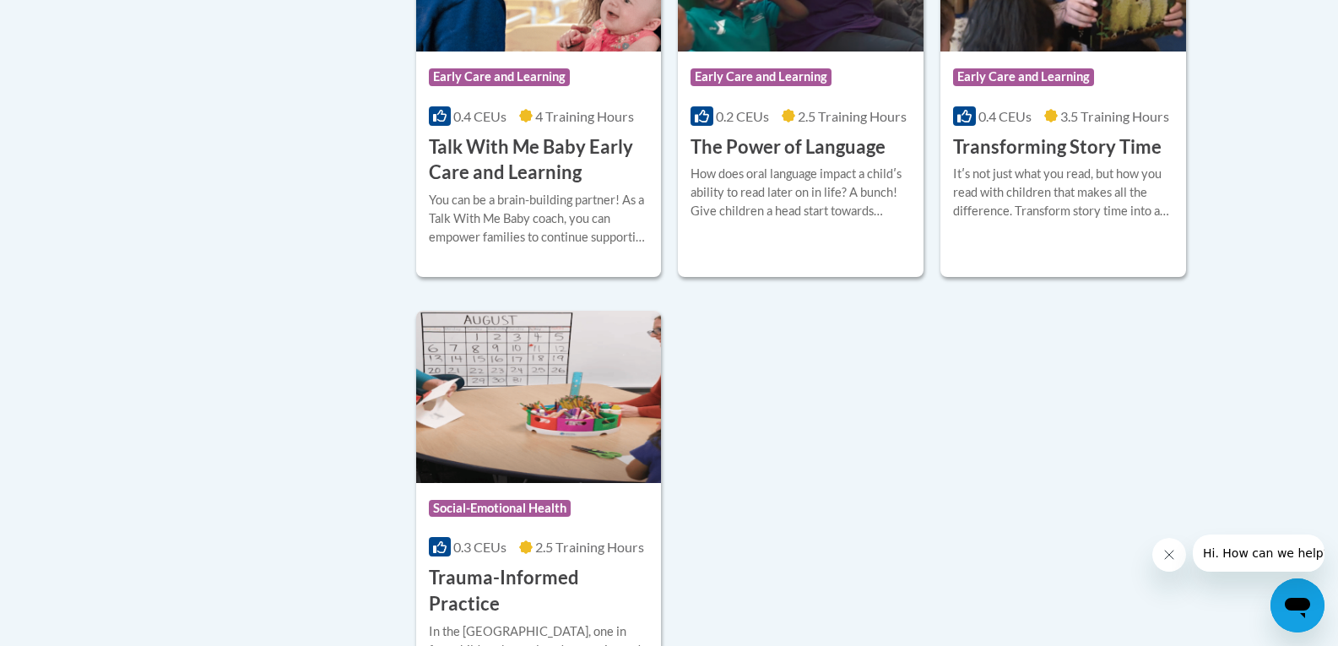
scroll to position [2955, 0]
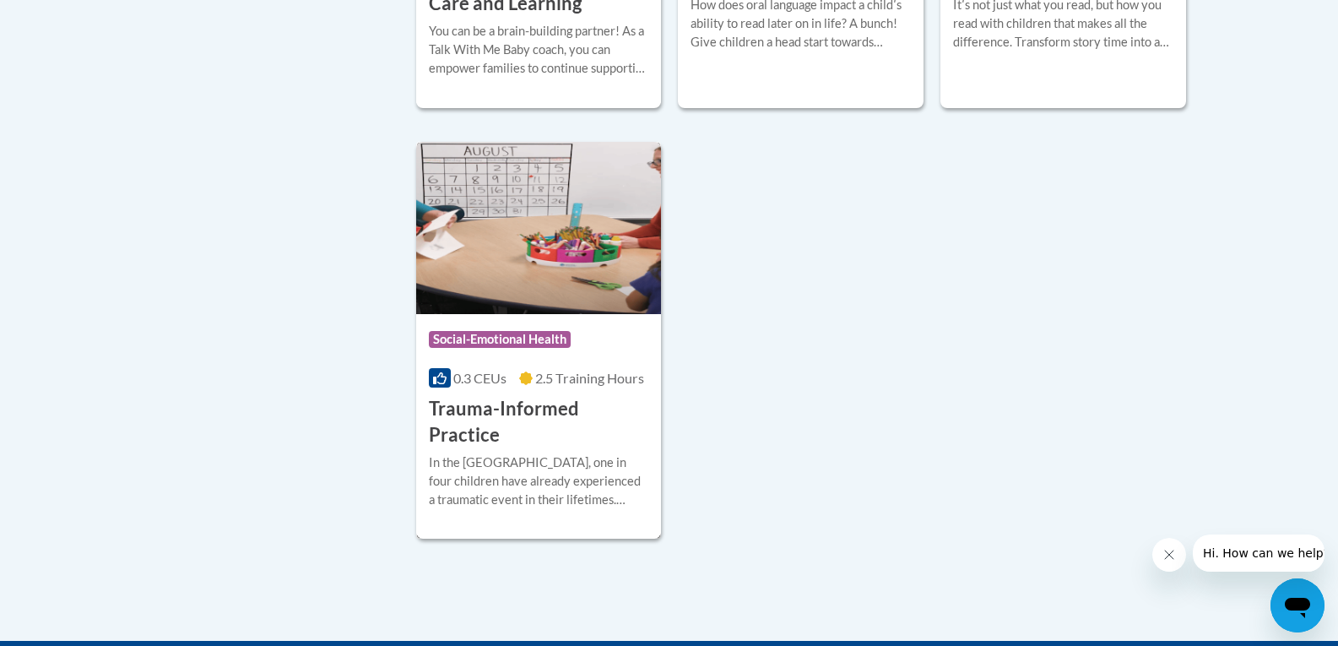
click at [468, 427] on h3 "Trauma-Informed Practice" at bounding box center [539, 422] width 220 height 52
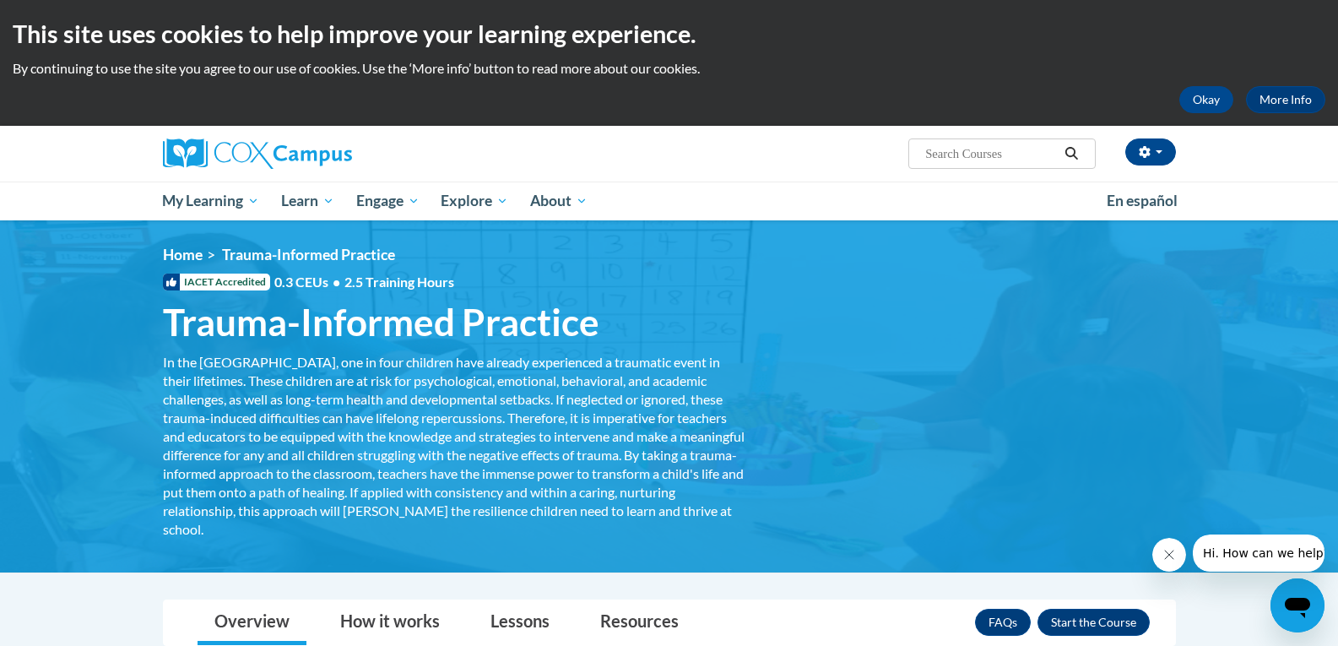
drag, startPoint x: 1143, startPoint y: 0, endPoint x: 1113, endPoint y: 374, distance: 375.3
click at [1113, 377] on div "<en>My Learning</en><fr>New fr_My Learning</fr><it>New it_My Learning</it><de>N…" at bounding box center [670, 396] width 1064 height 301
